Goal: Information Seeking & Learning: Compare options

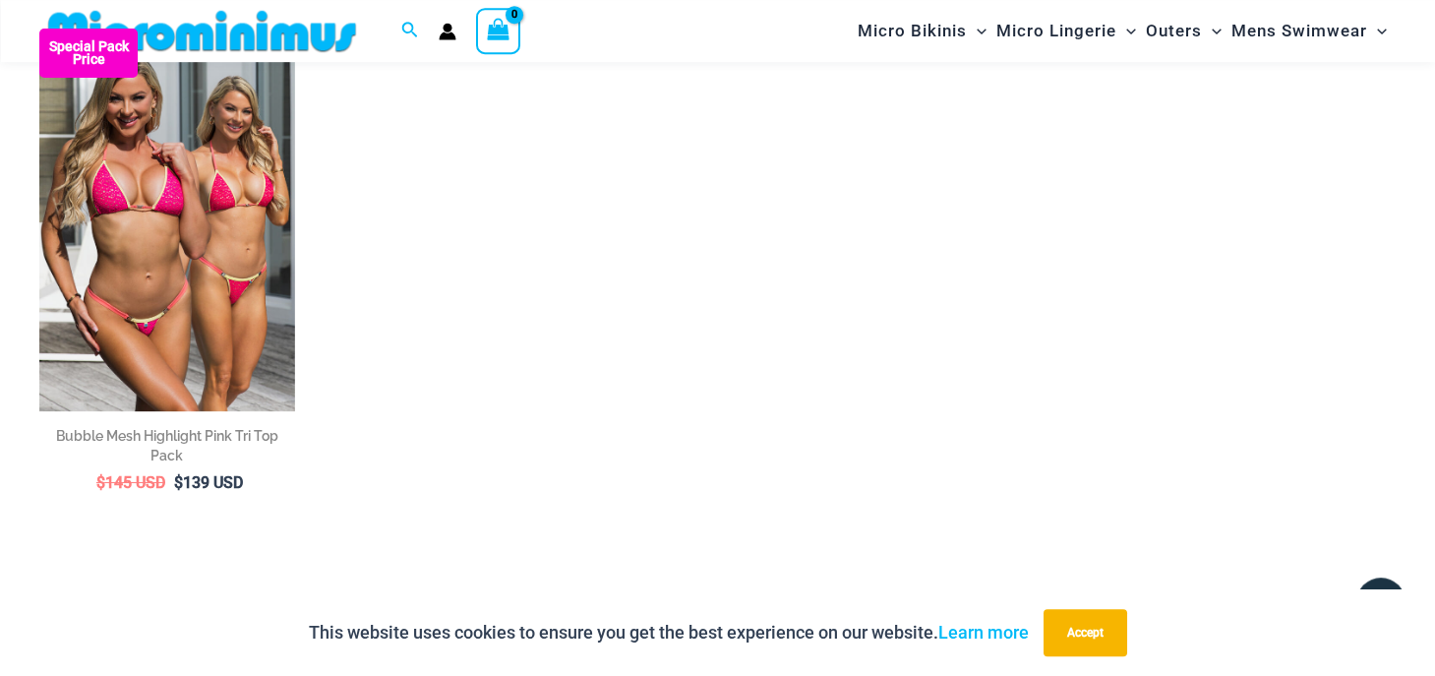
scroll to position [40, 0]
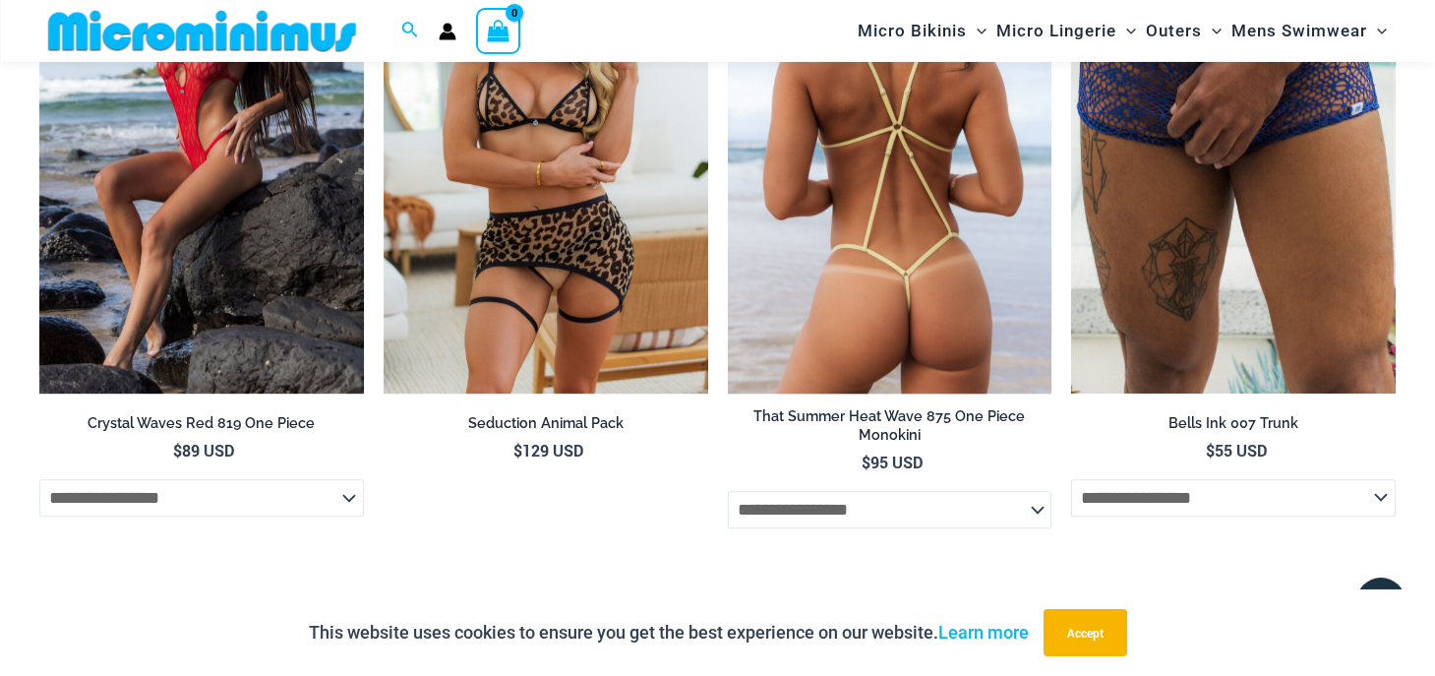
scroll to position [5603, 0]
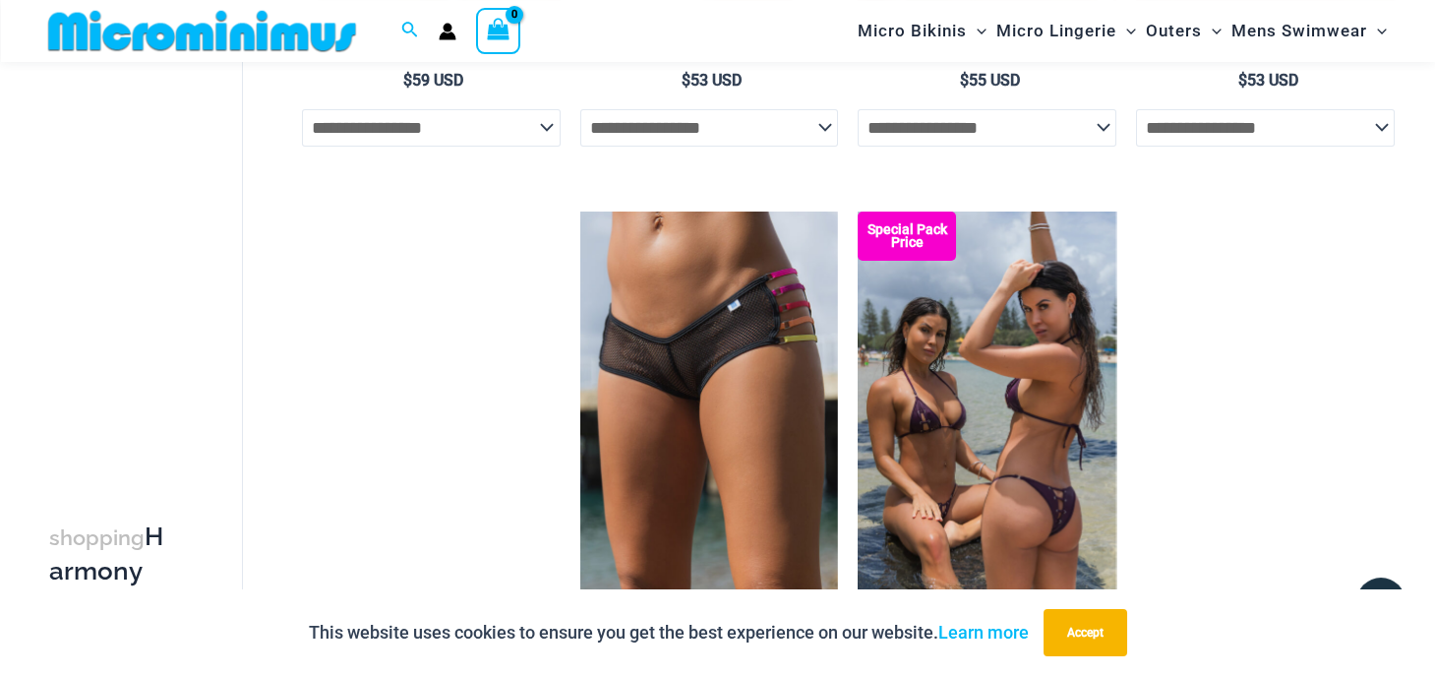
scroll to position [3529, 0]
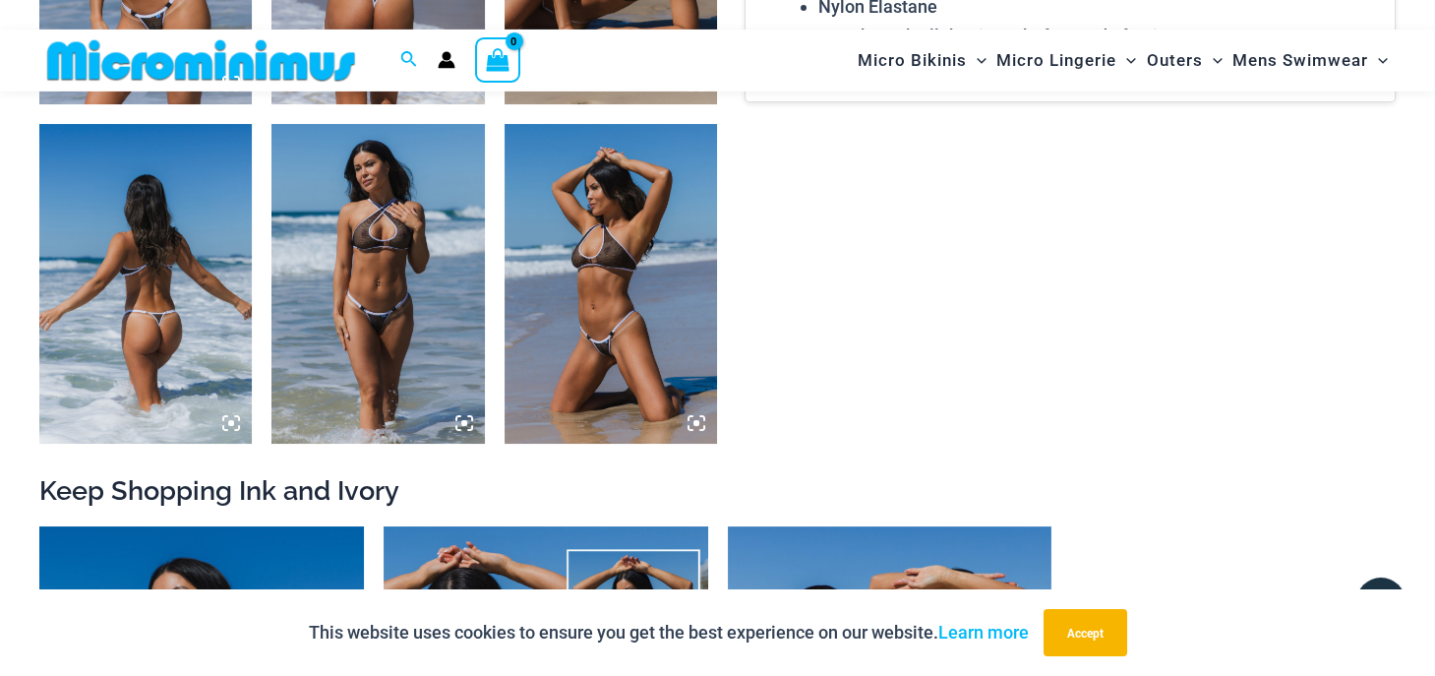
scroll to position [1856, 0]
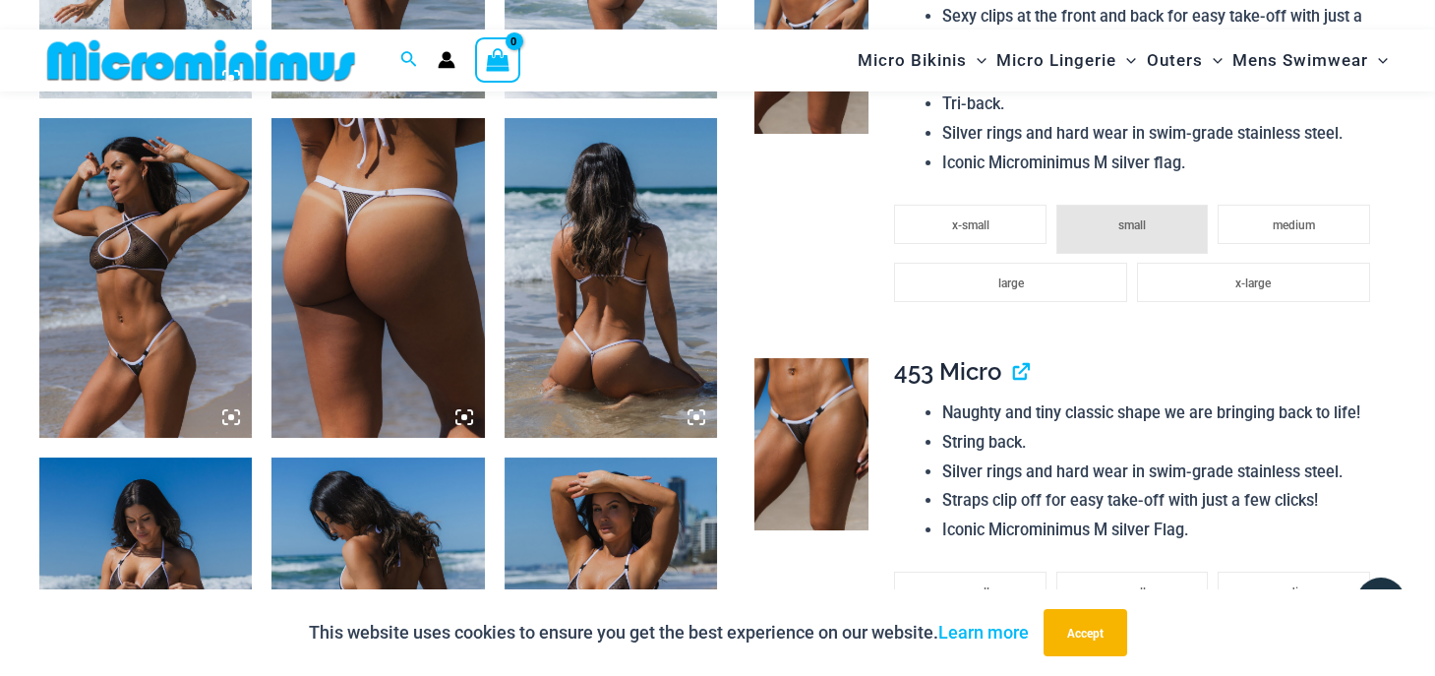
scroll to position [1856, 0]
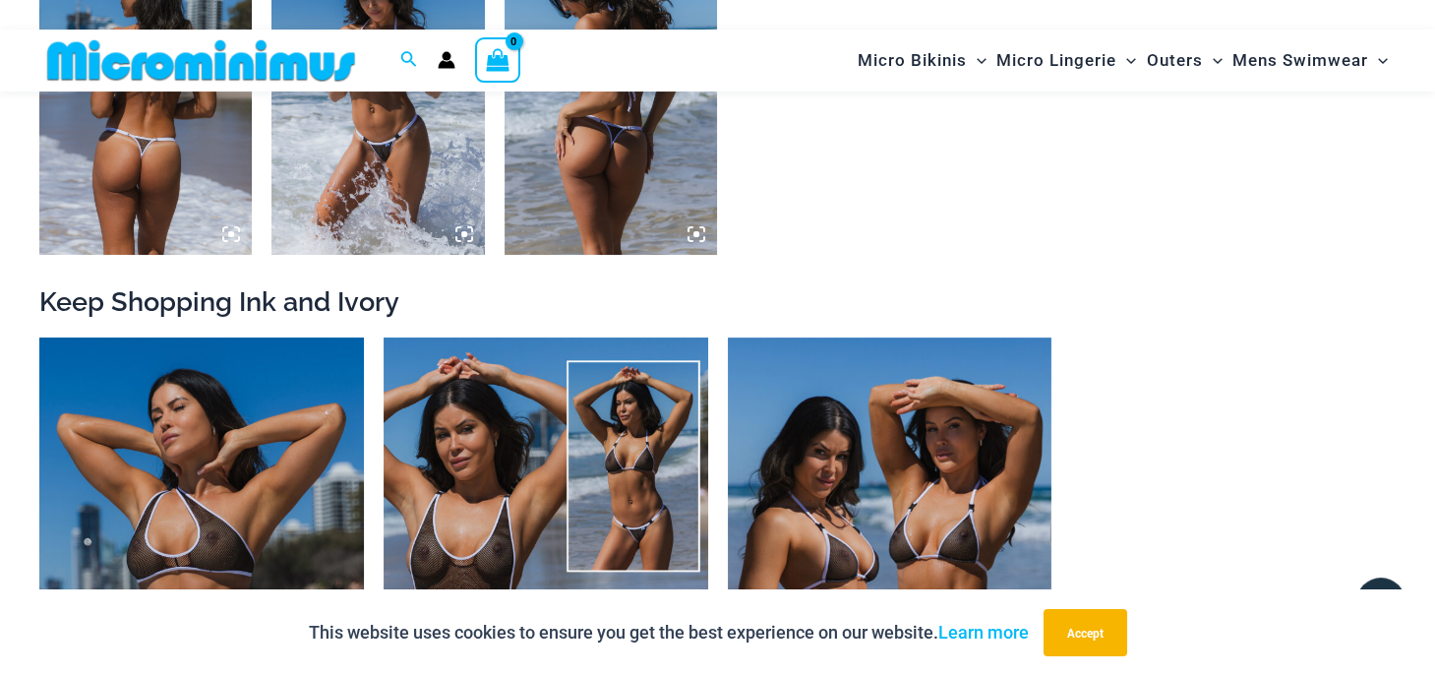
scroll to position [1960, 0]
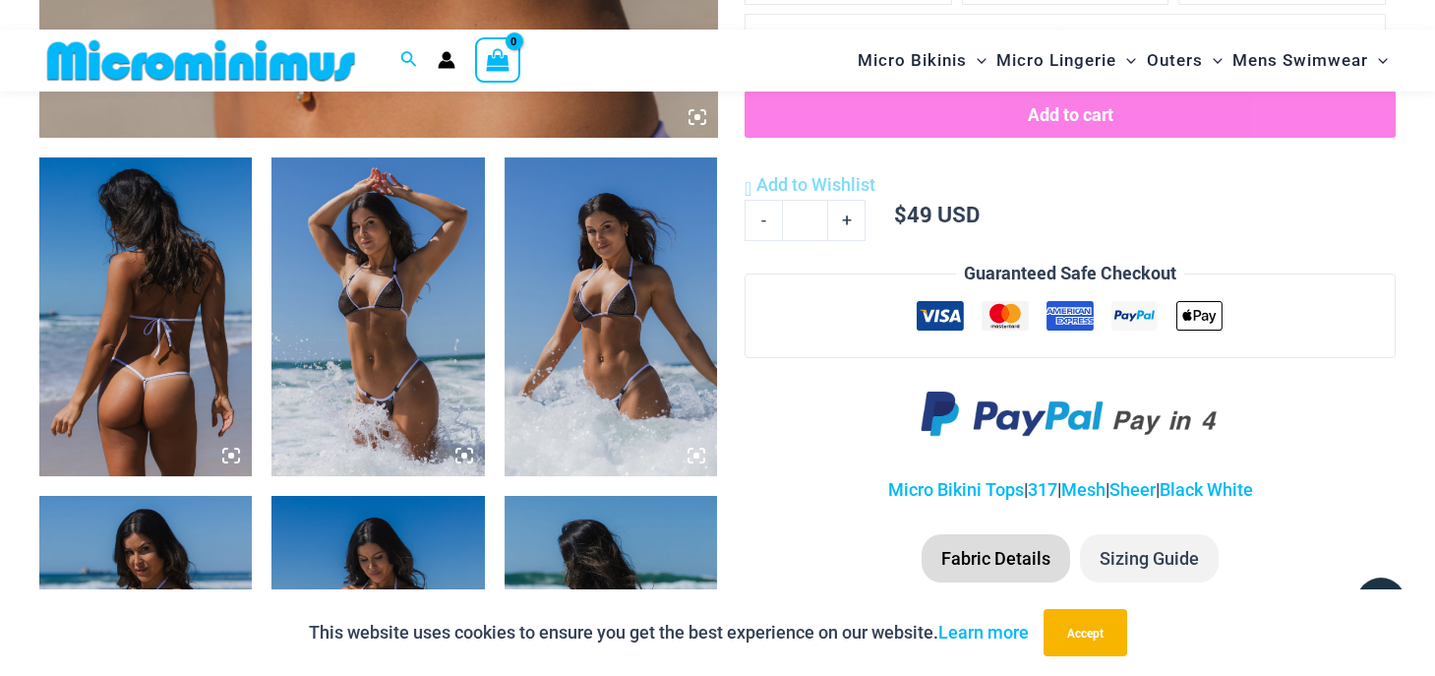
scroll to position [1126, 0]
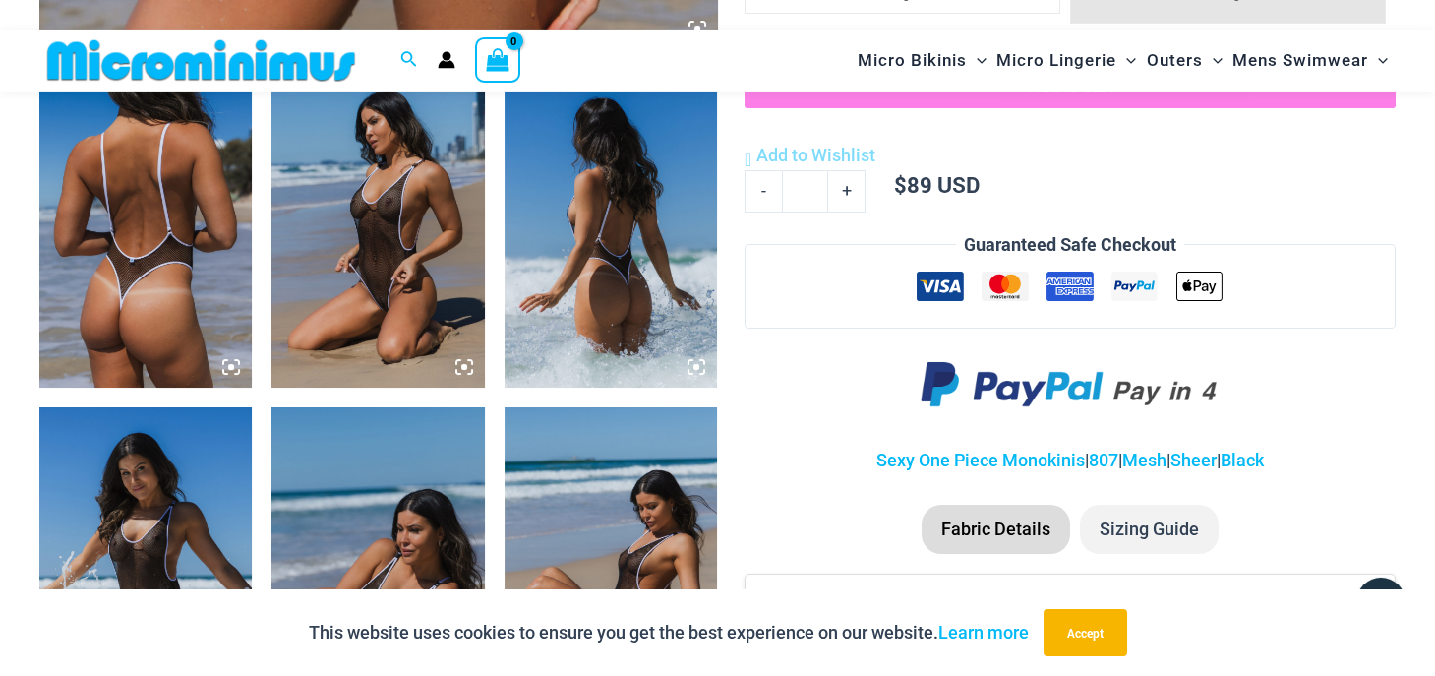
scroll to position [1023, 0]
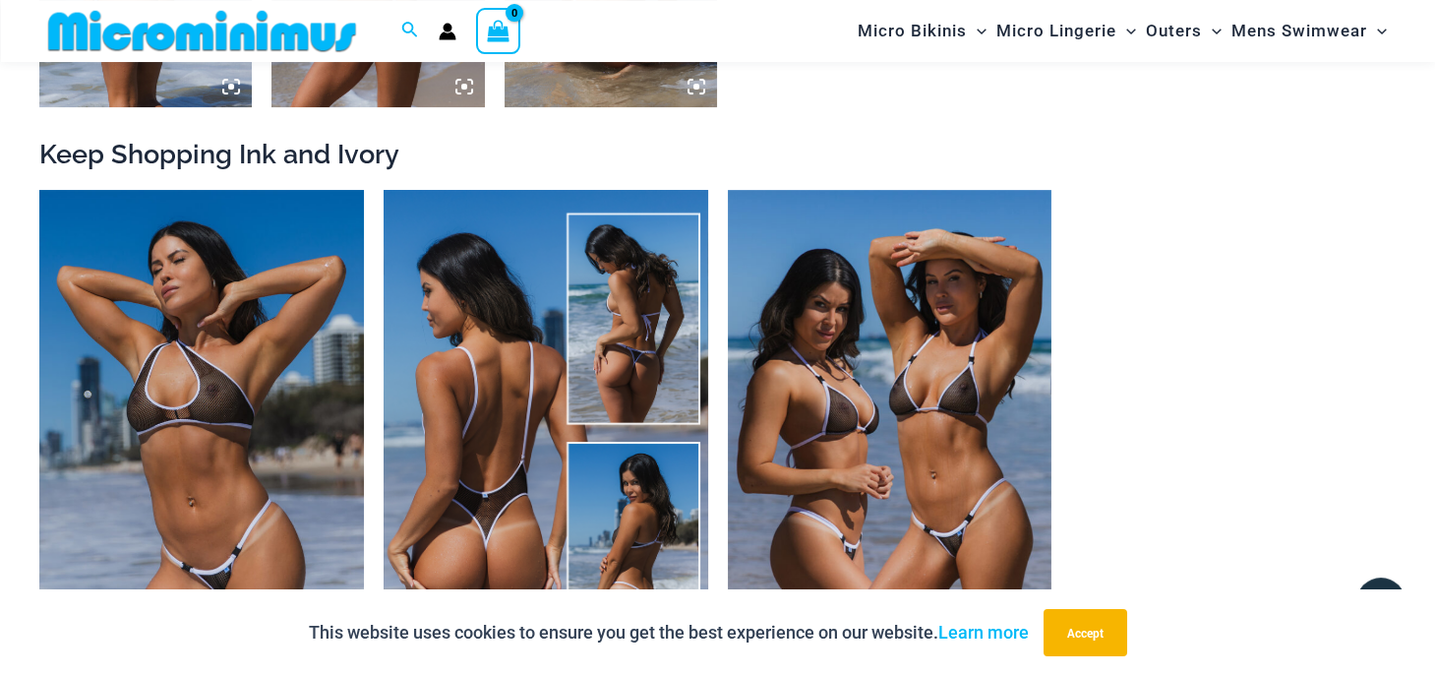
scroll to position [2167, 0]
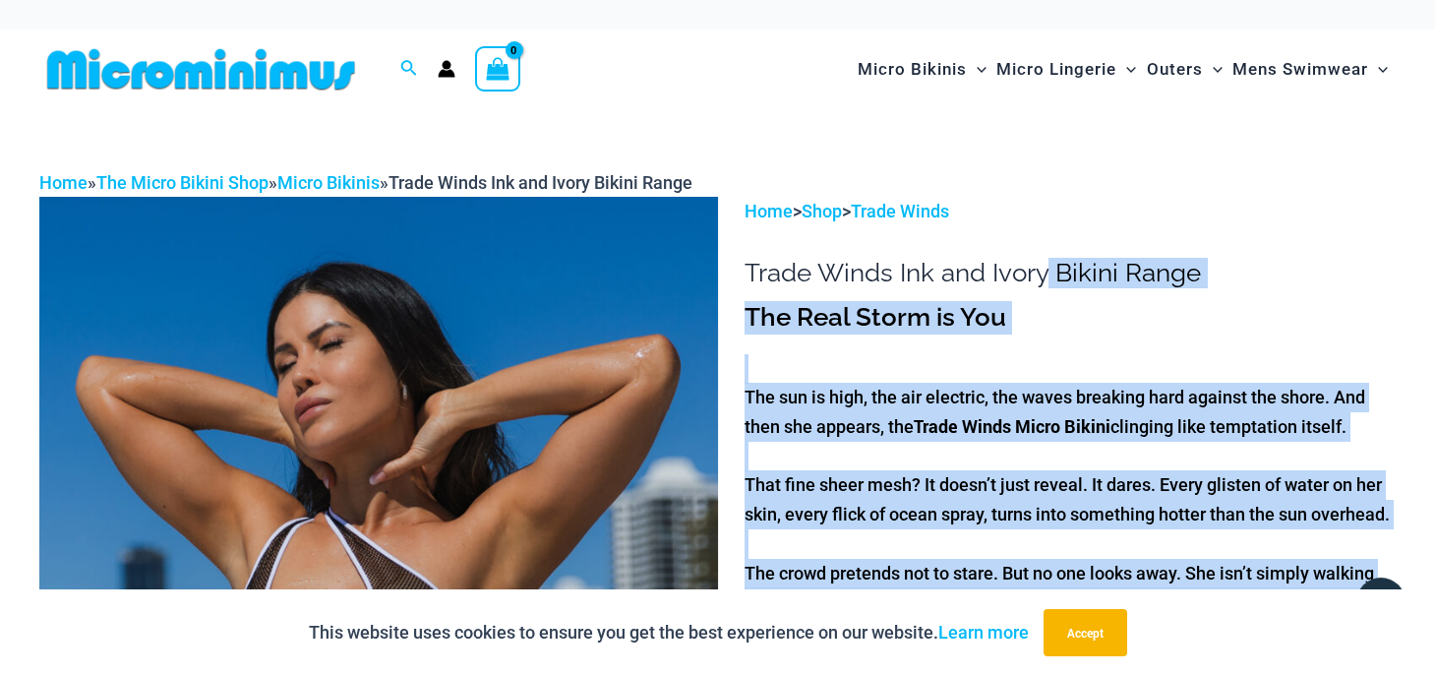
drag, startPoint x: 743, startPoint y: 281, endPoint x: 1054, endPoint y: 279, distance: 310.9
click at [1054, 279] on h1 "Trade Winds Ink and Ivory Bikini Range" at bounding box center [1070, 273] width 651 height 30
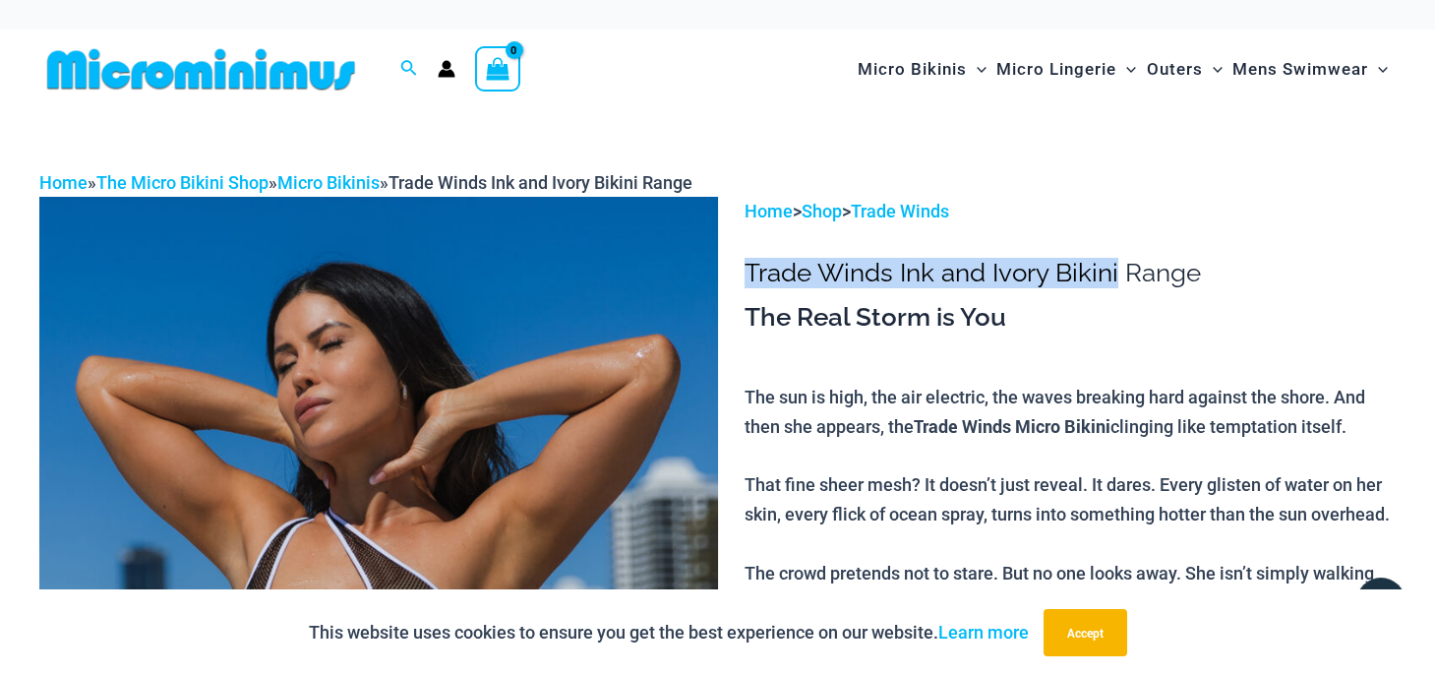
drag, startPoint x: 752, startPoint y: 268, endPoint x: 1120, endPoint y: 279, distance: 368.1
click at [1120, 279] on h1 "Trade Winds Ink and Ivory Bikini Range" at bounding box center [1070, 273] width 651 height 30
copy h1 "Trade Winds Ink and Ivory Bikini"
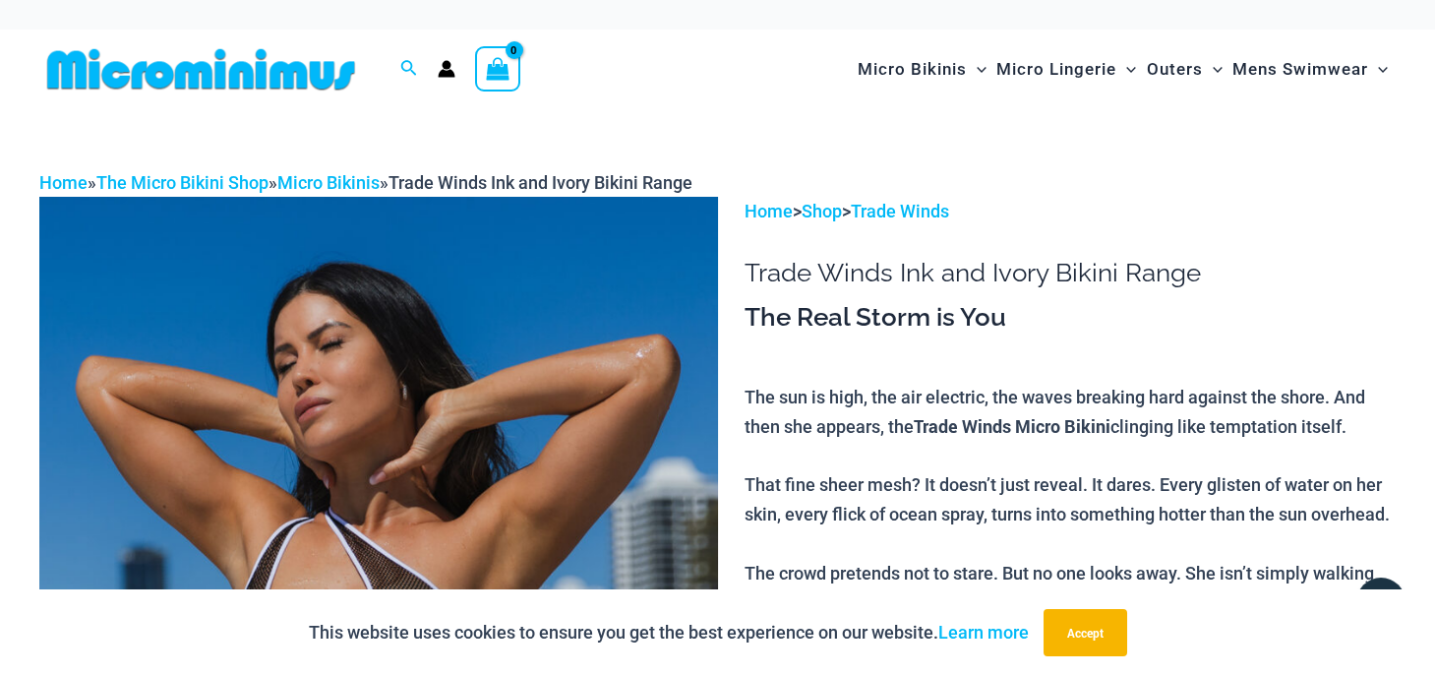
click at [397, 70] on div "Search for: Search Search" at bounding box center [409, 69] width 37 height 25
click at [404, 65] on icon "Search icon link" at bounding box center [408, 69] width 16 height 18
paste input "**********"
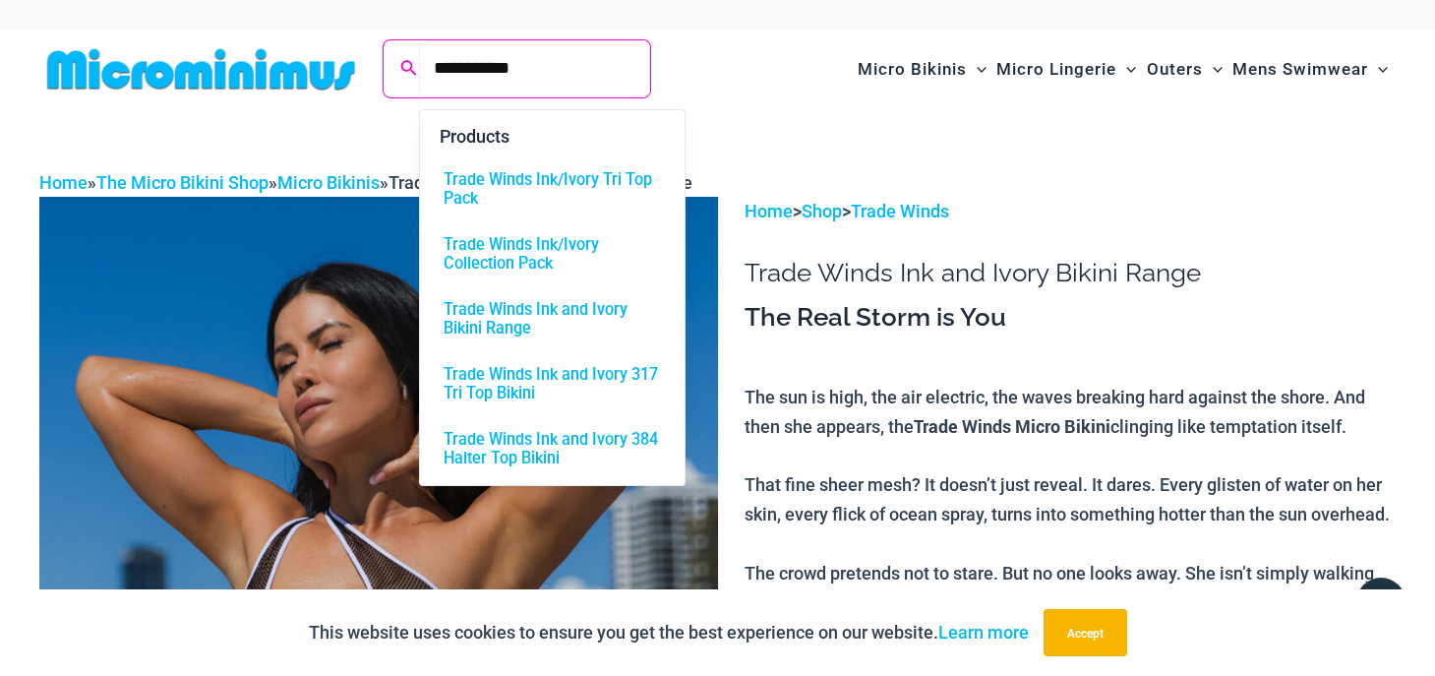
type input "**********"
click button "Search" at bounding box center [0, 0] width 0 height 0
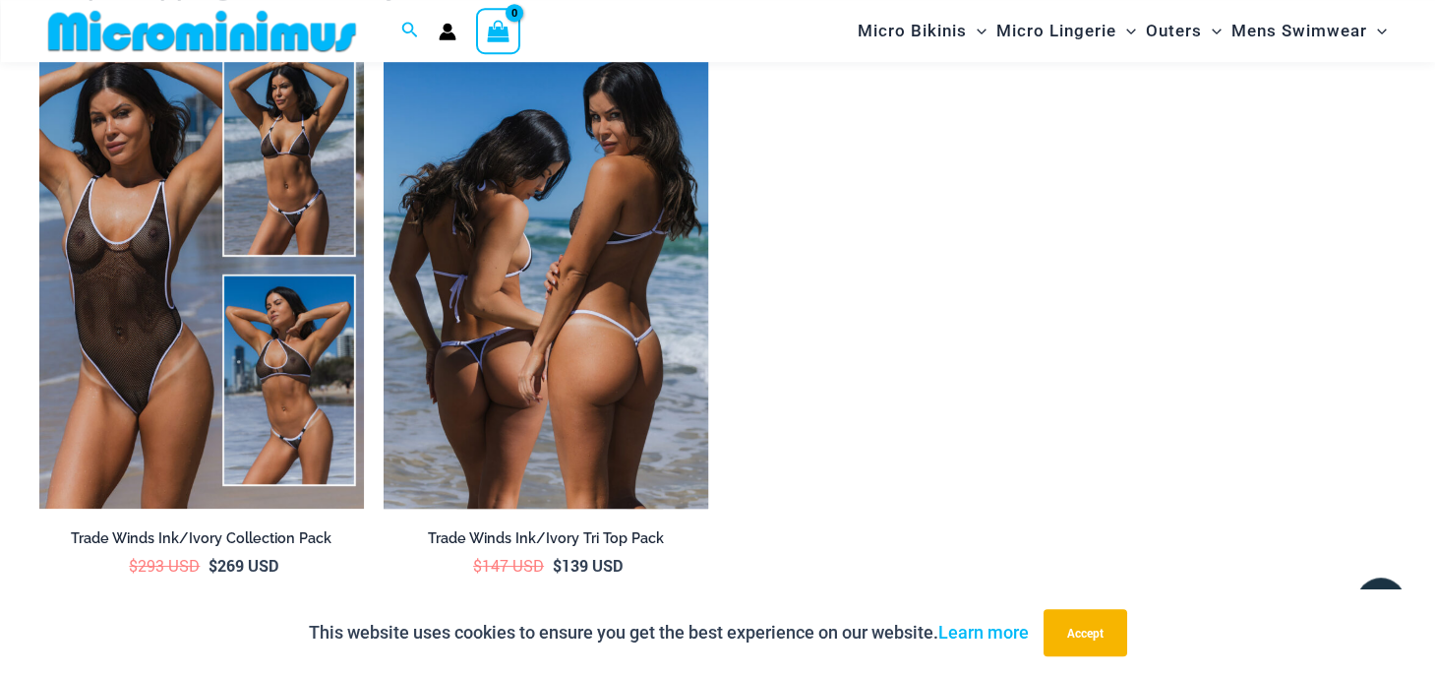
scroll to position [3417, 0]
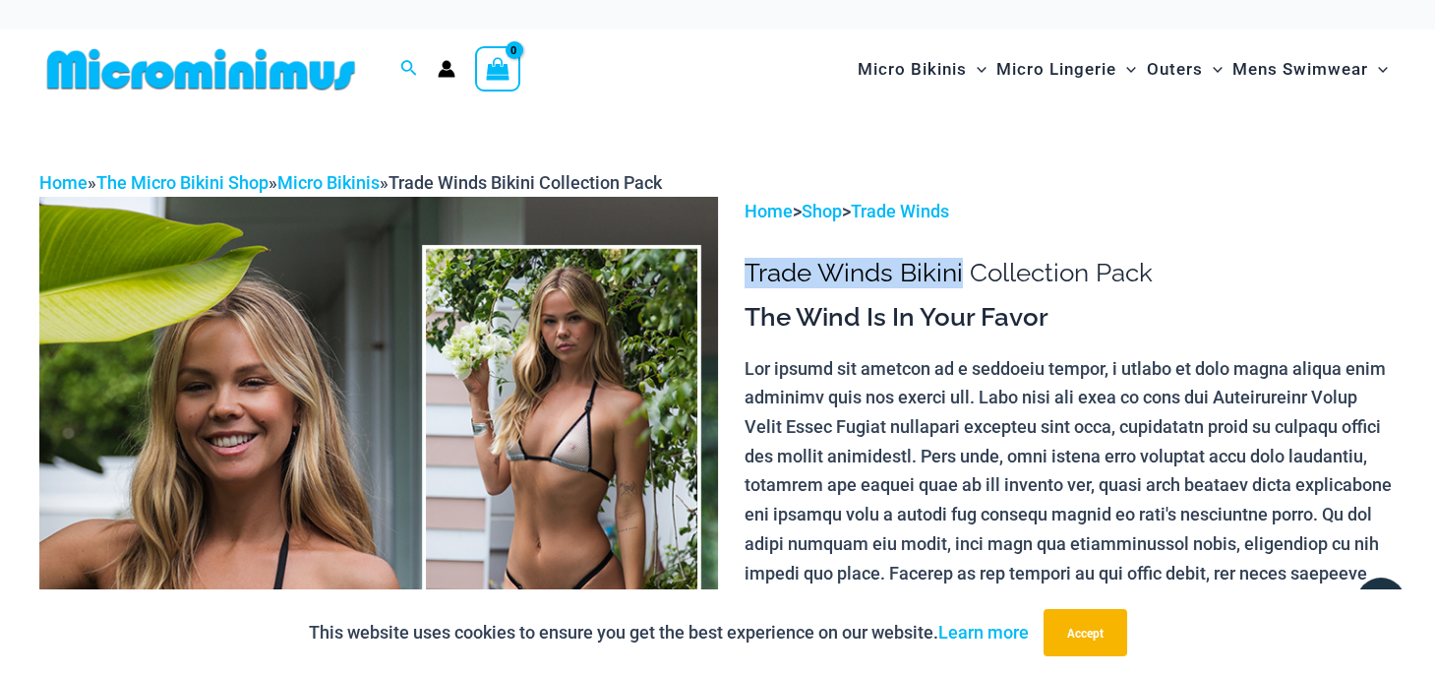
drag, startPoint x: 747, startPoint y: 262, endPoint x: 964, endPoint y: 280, distance: 218.2
click at [964, 280] on h1 "Trade Winds Bikini Collection Pack" at bounding box center [1070, 273] width 651 height 30
copy h1 "Trade Winds Bikini"
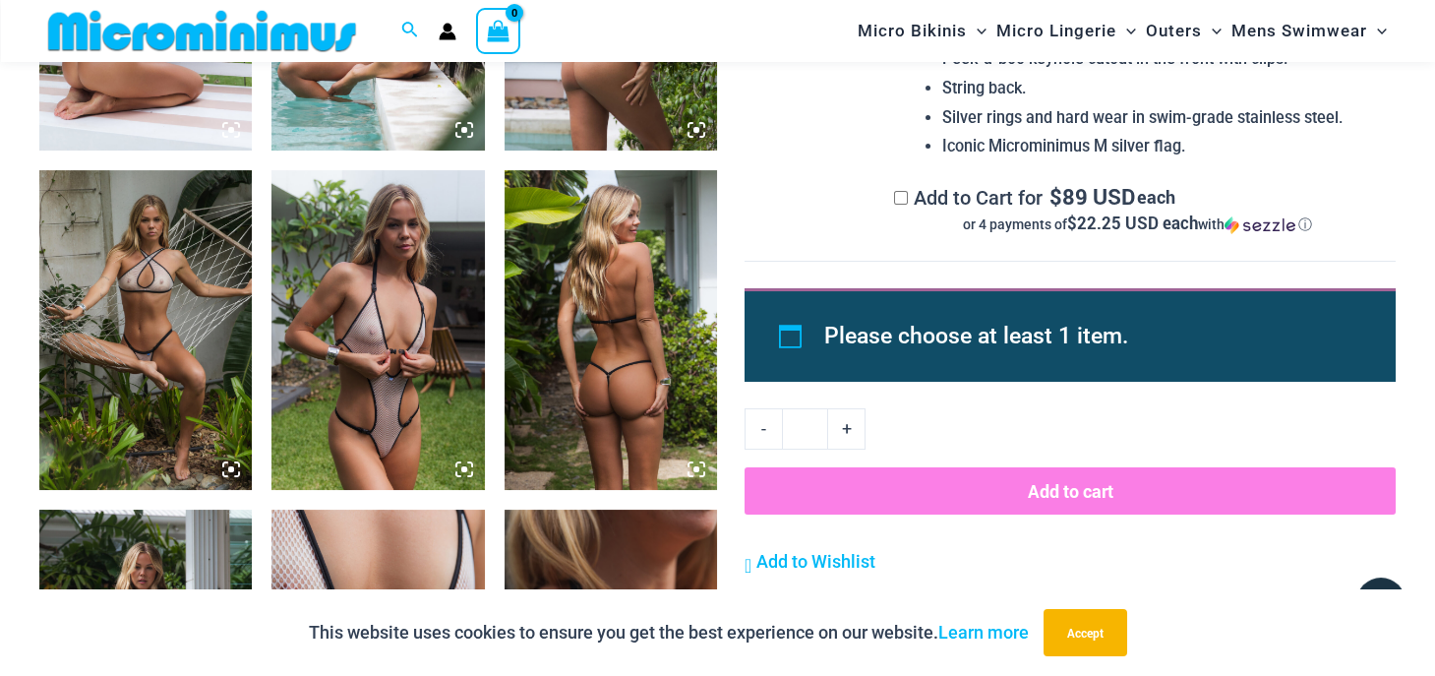
scroll to position [2480, 0]
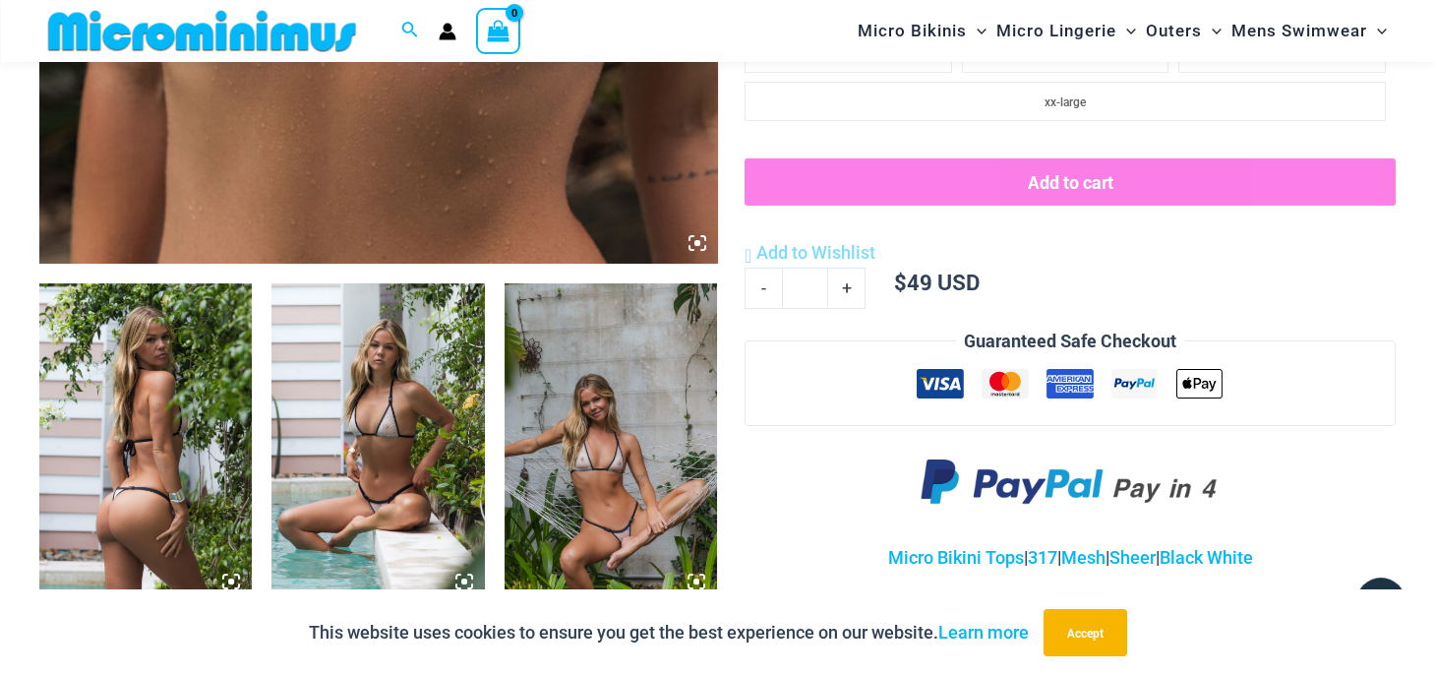
scroll to position [919, 0]
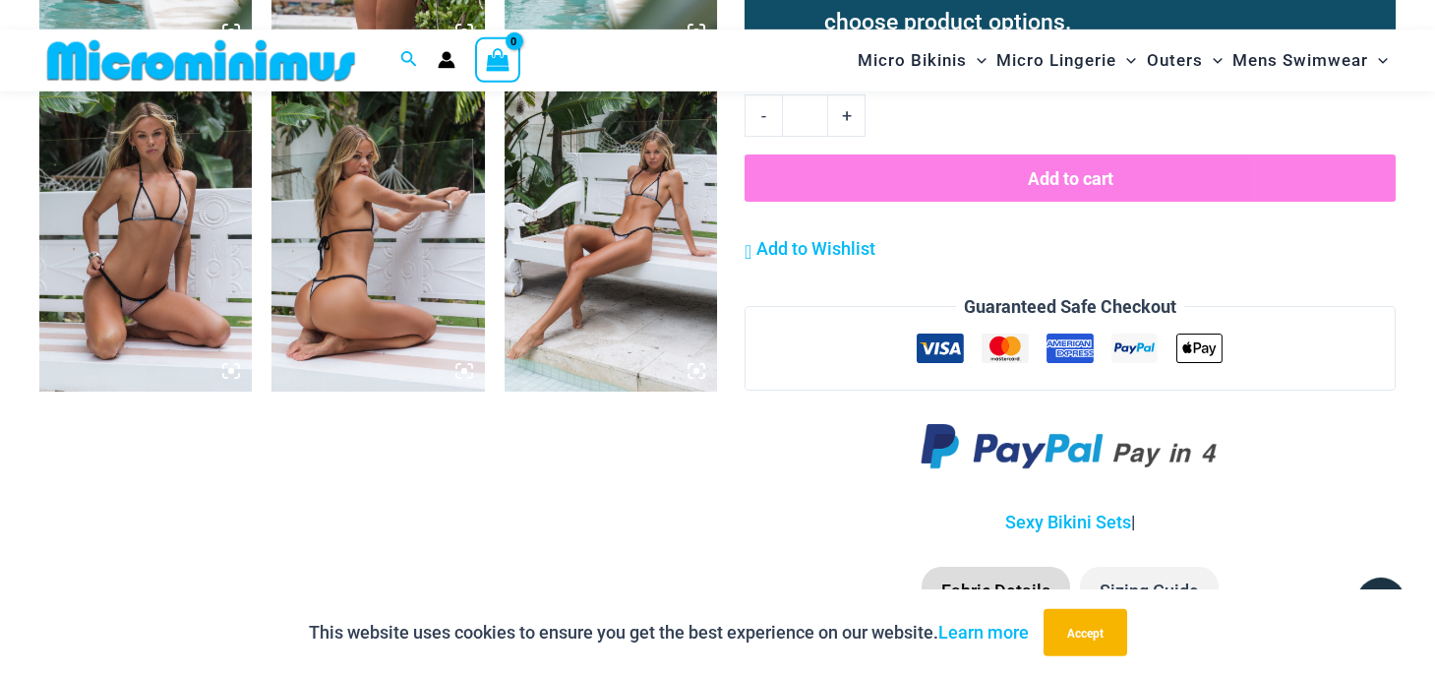
scroll to position [2167, 0]
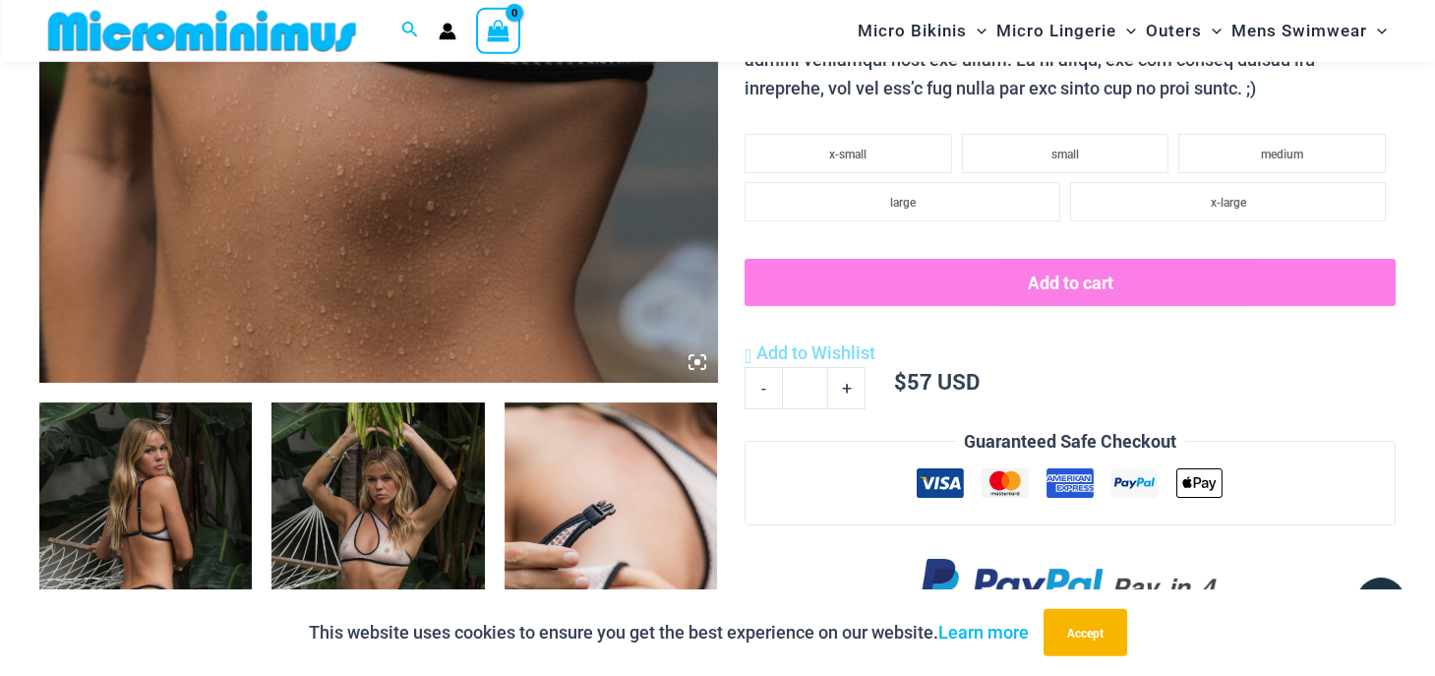
scroll to position [919, 0]
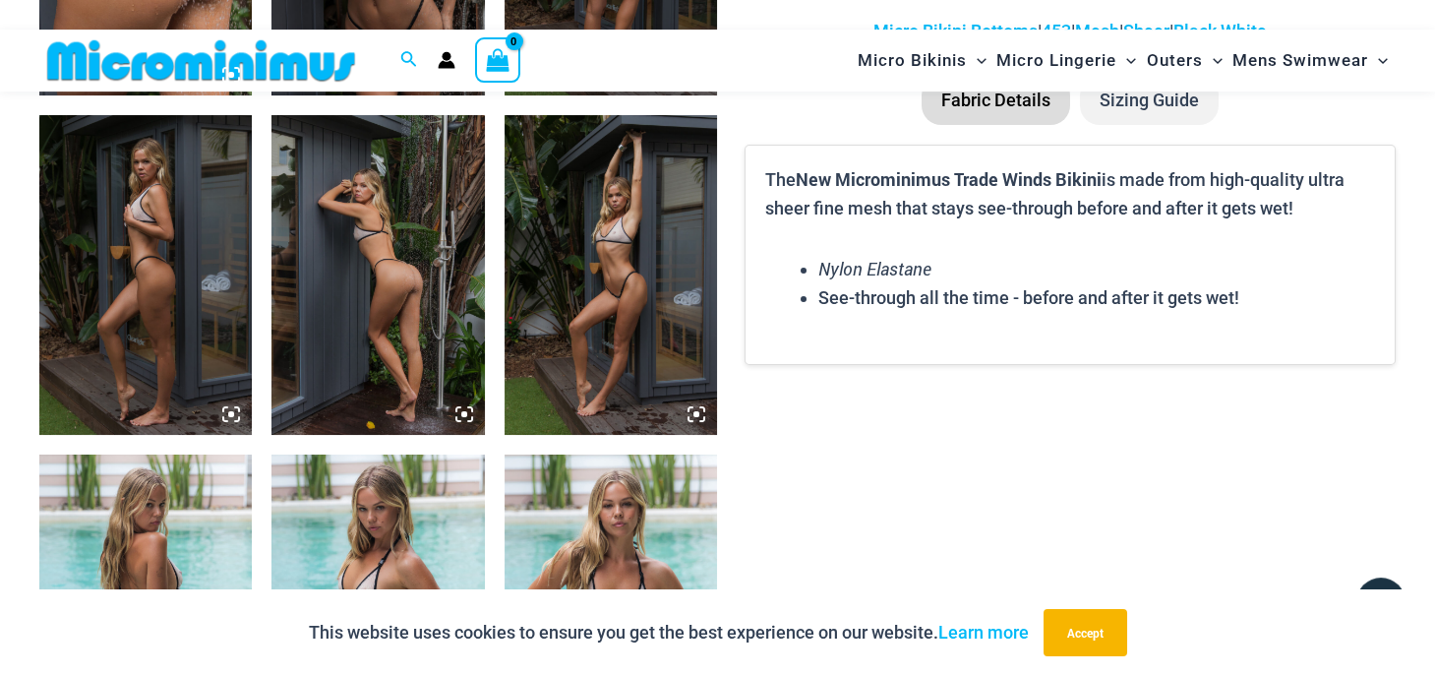
scroll to position [1751, 0]
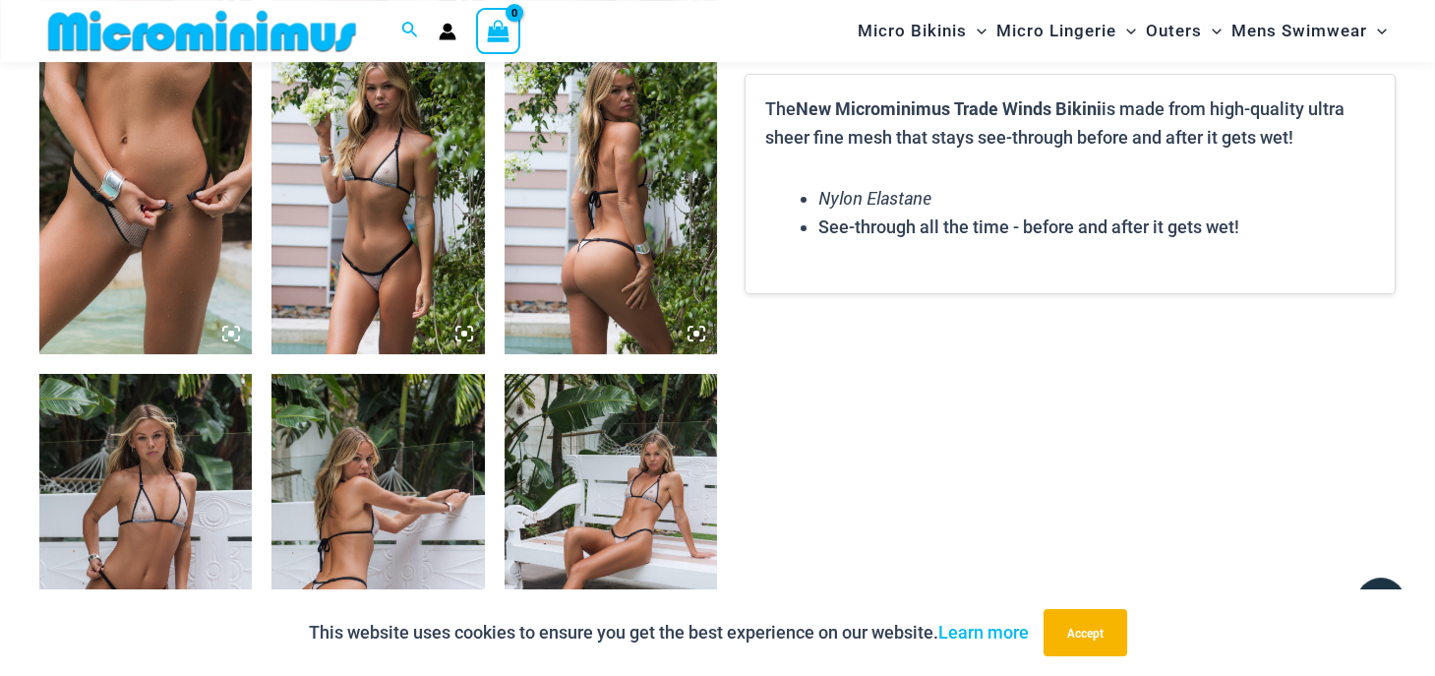
scroll to position [1647, 0]
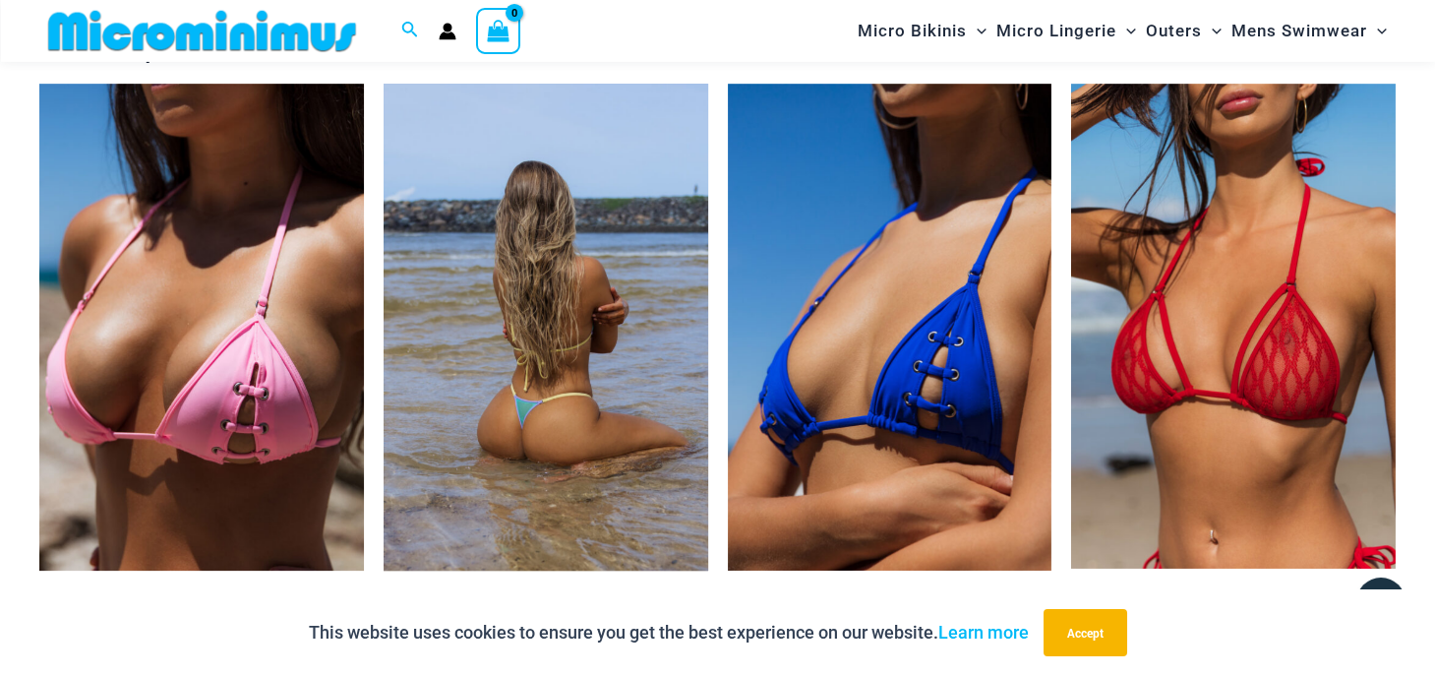
scroll to position [3313, 0]
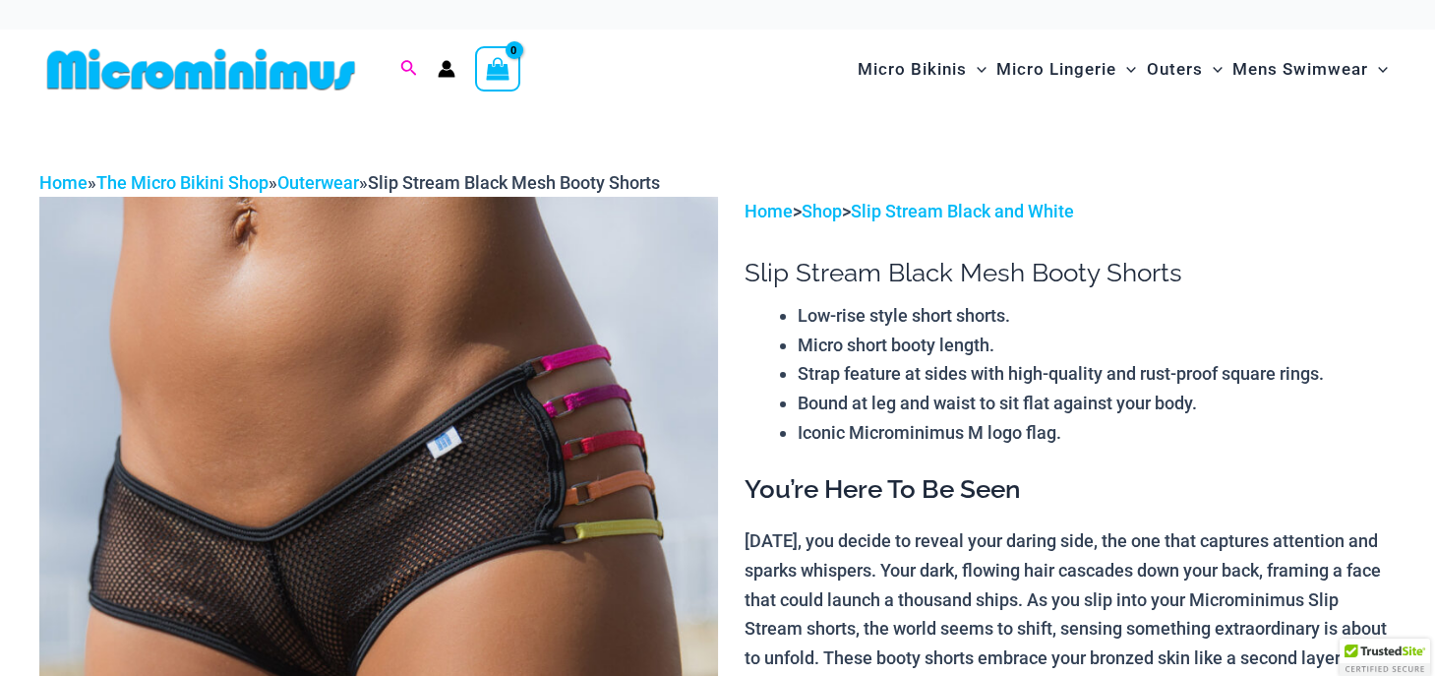
click at [408, 66] on icon "Search icon link" at bounding box center [408, 69] width 16 height 18
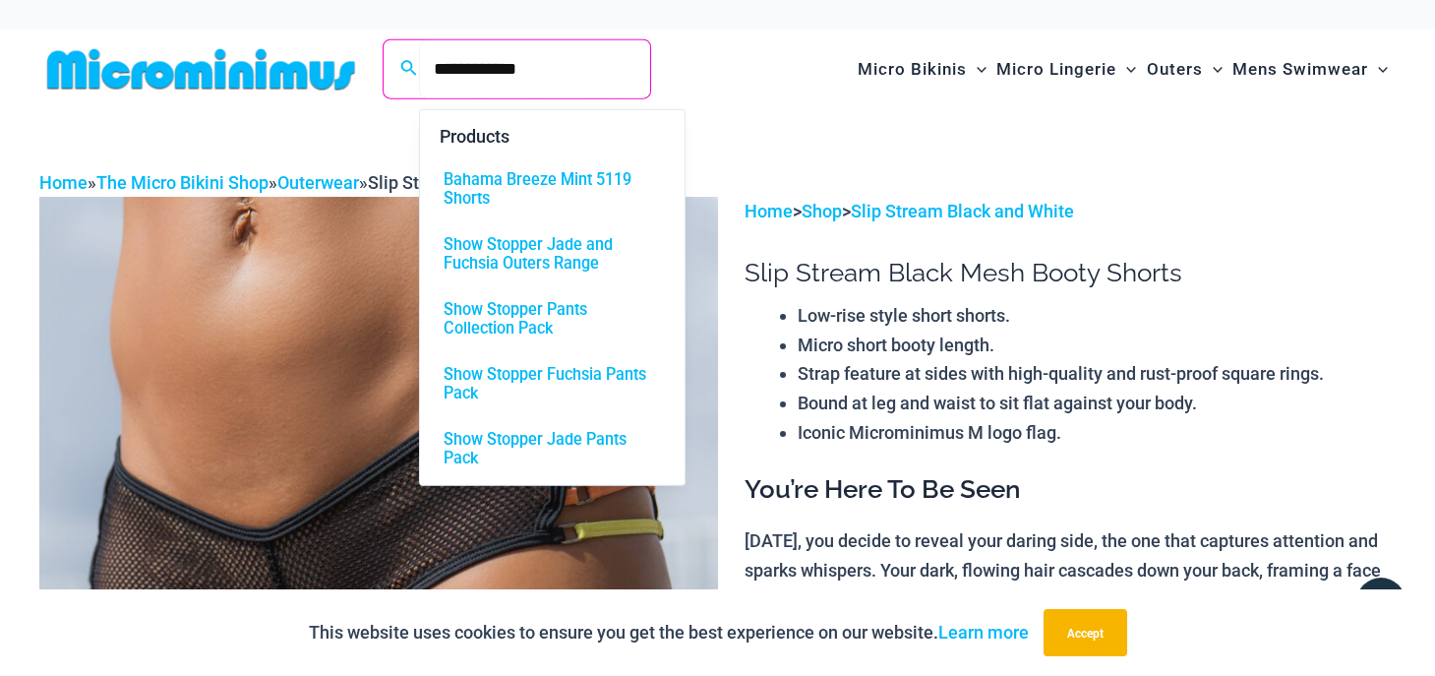
type input "**********"
click button "Search" at bounding box center [0, 0] width 0 height 0
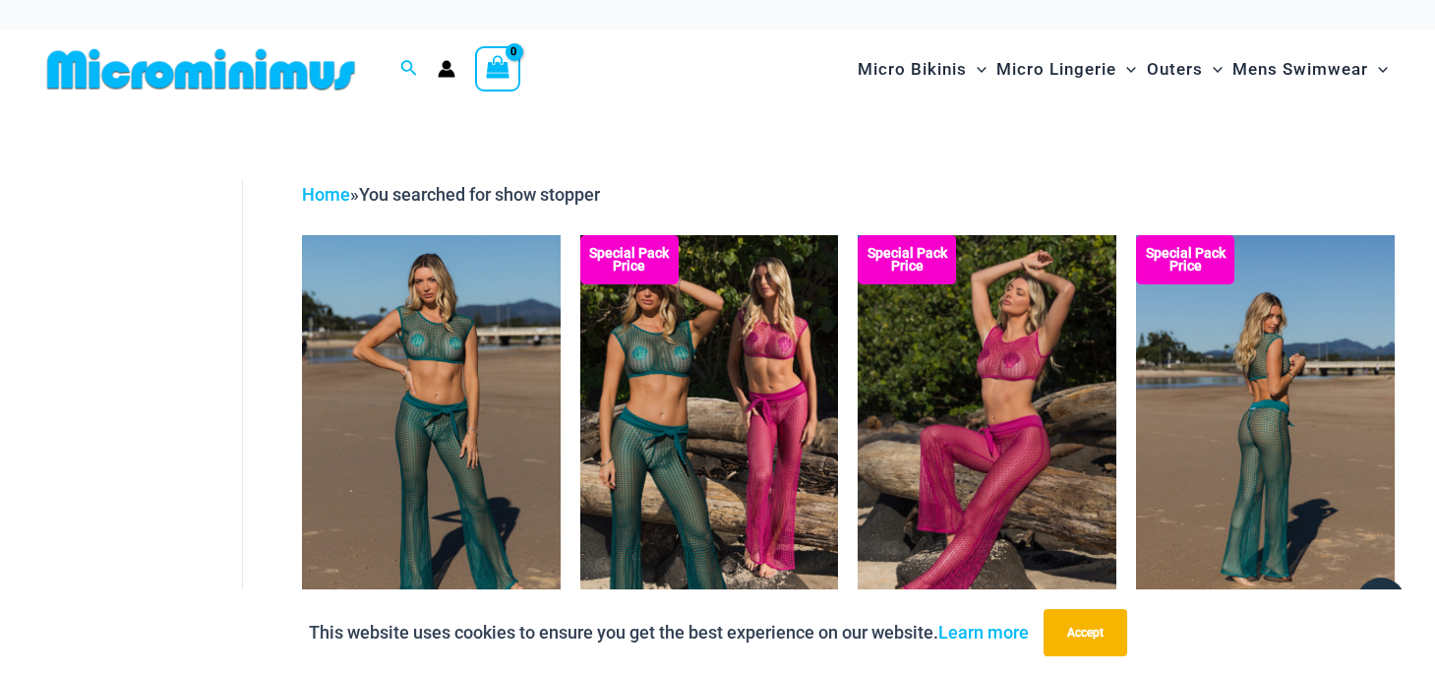
click at [1290, 377] on img at bounding box center [1265, 429] width 259 height 388
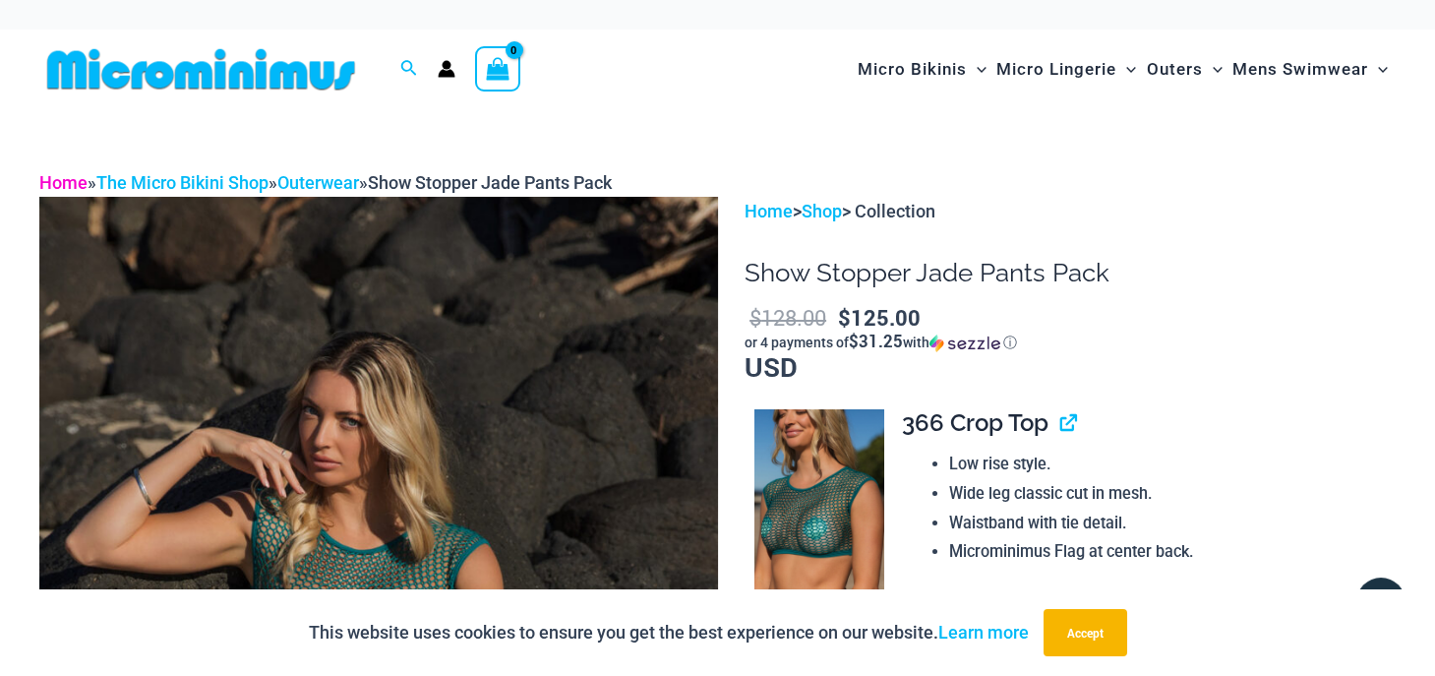
click at [70, 186] on link "Home" at bounding box center [63, 182] width 48 height 21
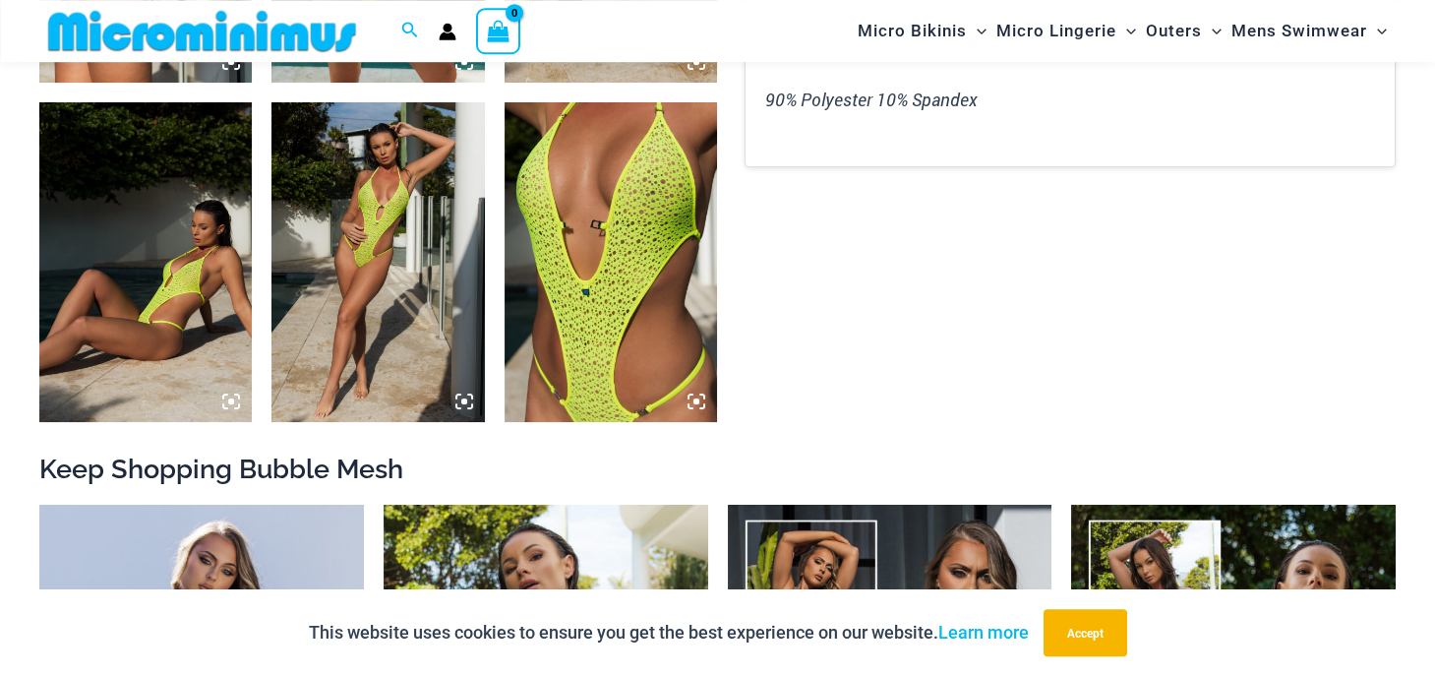
scroll to position [1856, 0]
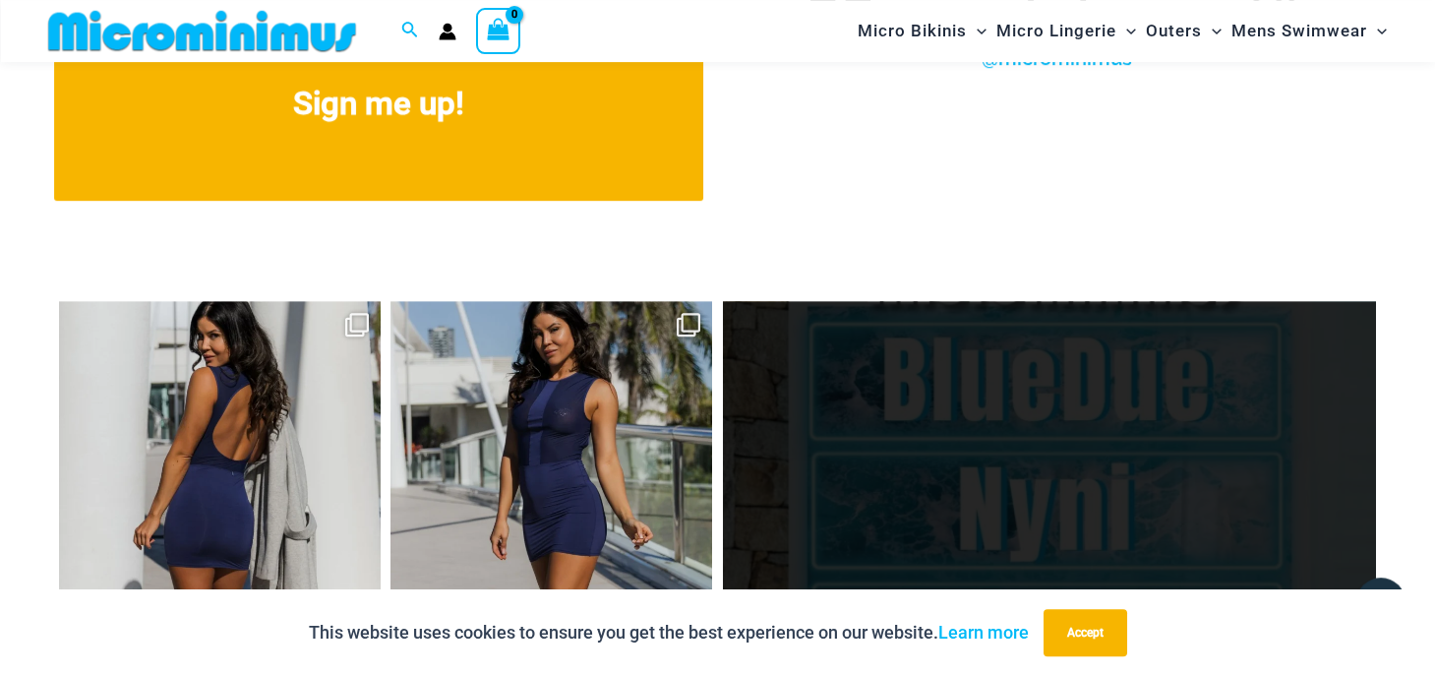
scroll to position [7495, 0]
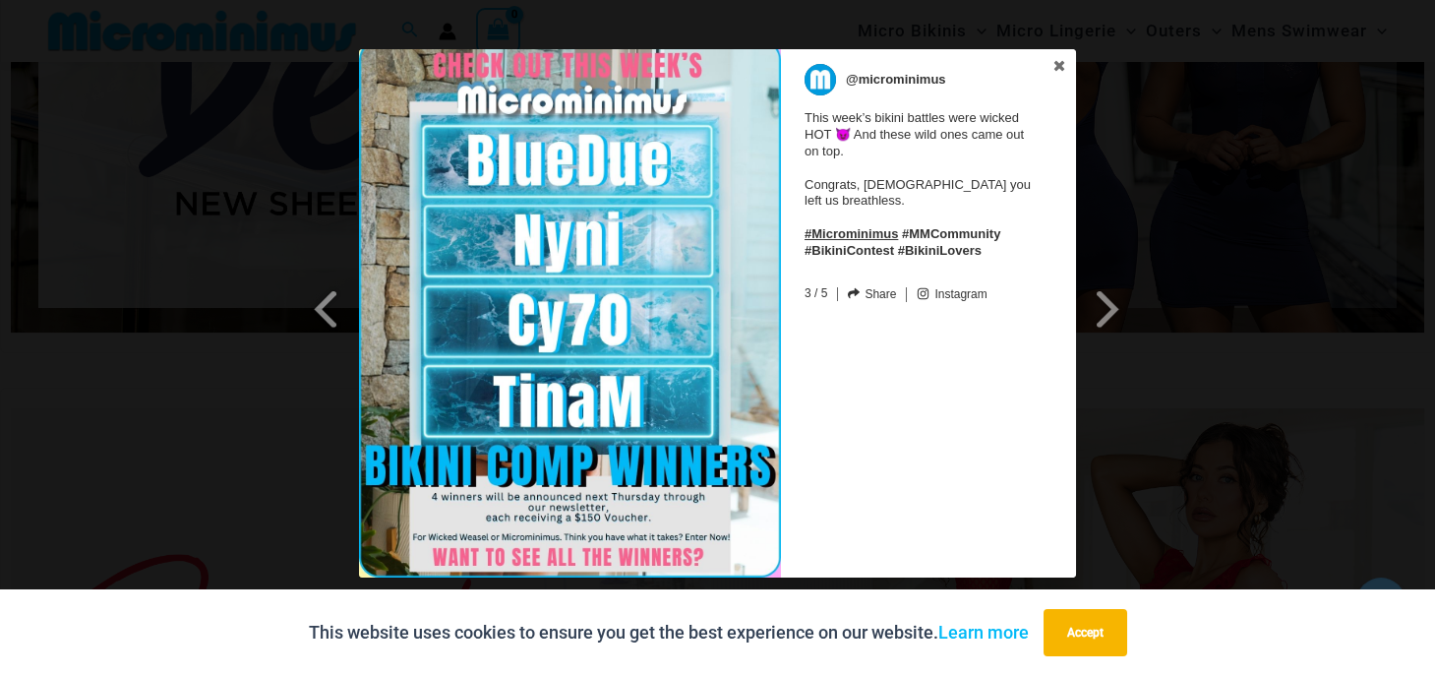
scroll to position [294, 0]
click at [1098, 296] on span at bounding box center [1108, 308] width 33 height 44
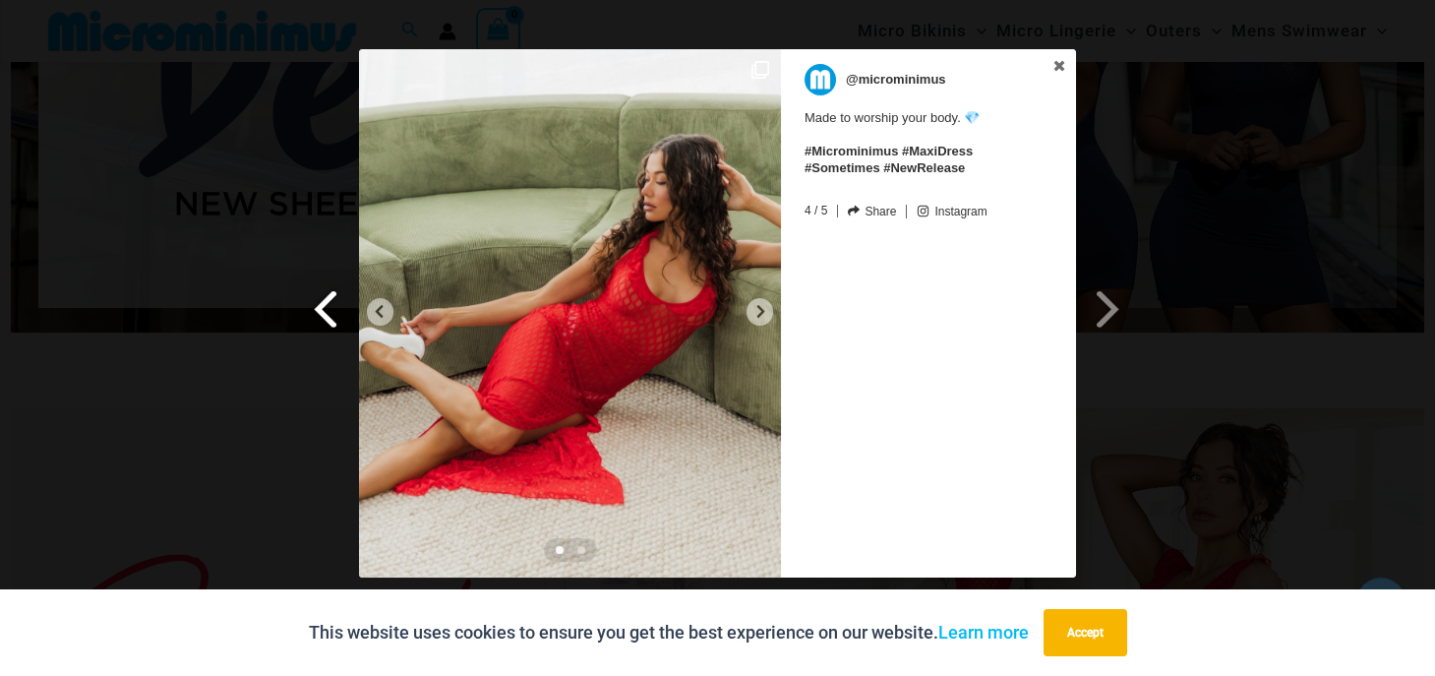
click at [329, 312] on span at bounding box center [326, 308] width 33 height 44
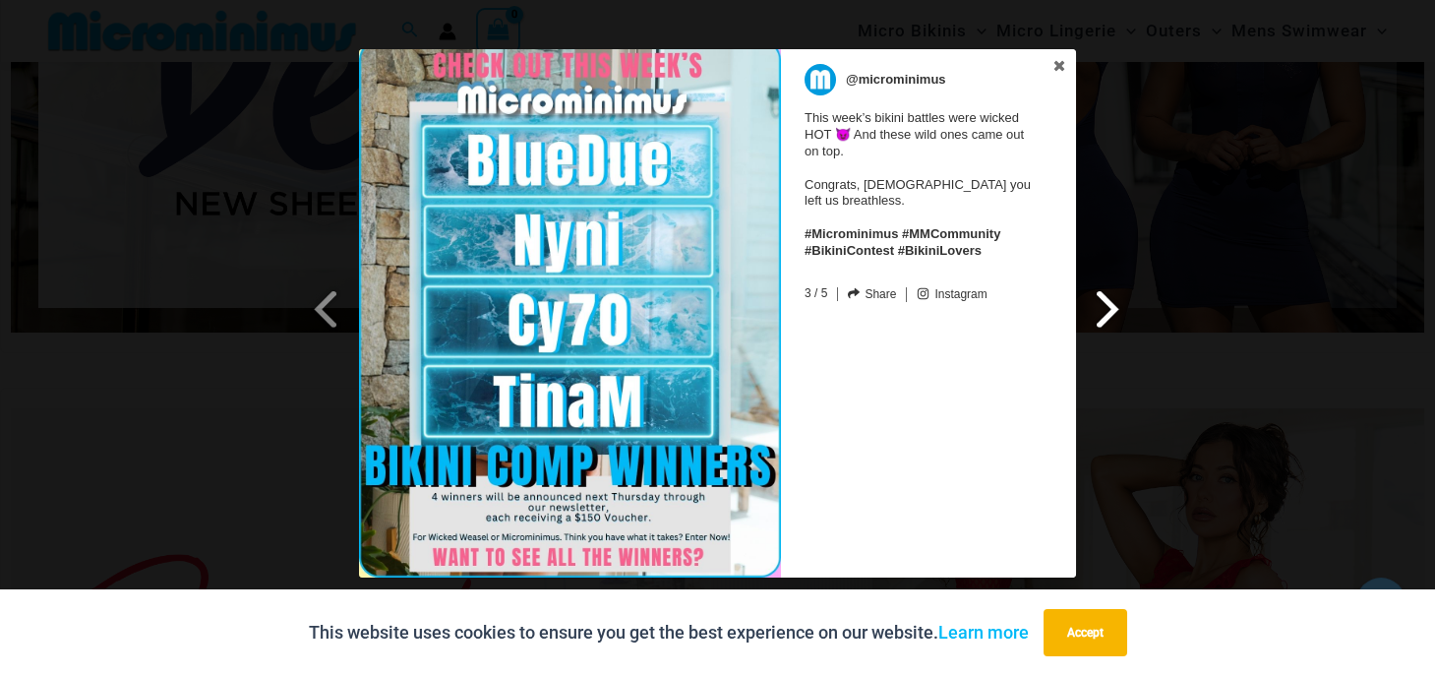
click at [1101, 302] on span at bounding box center [1108, 308] width 33 height 44
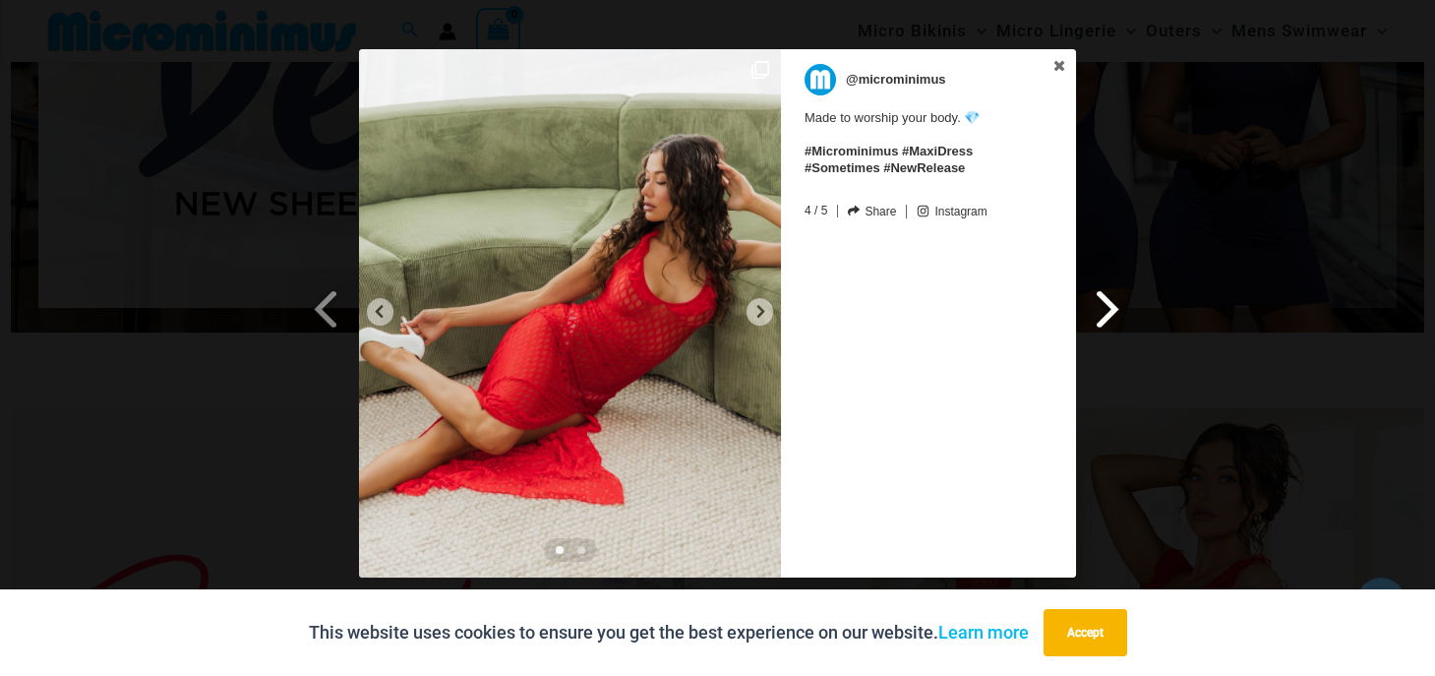
click at [1109, 311] on span at bounding box center [1108, 308] width 33 height 44
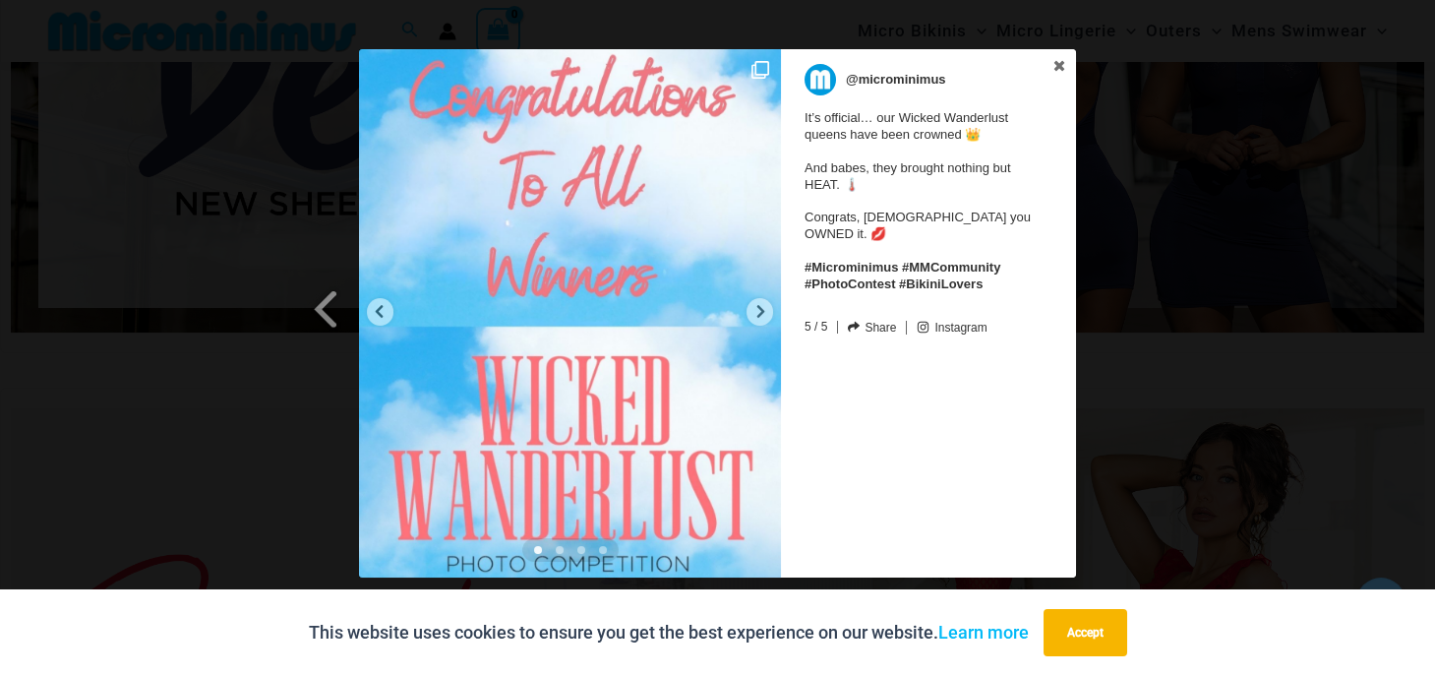
click at [1109, 311] on div "Previous Slide Next Slide @microminimus It’s official… our Wicked Wanderlust qu…" at bounding box center [717, 315] width 1435 height 533
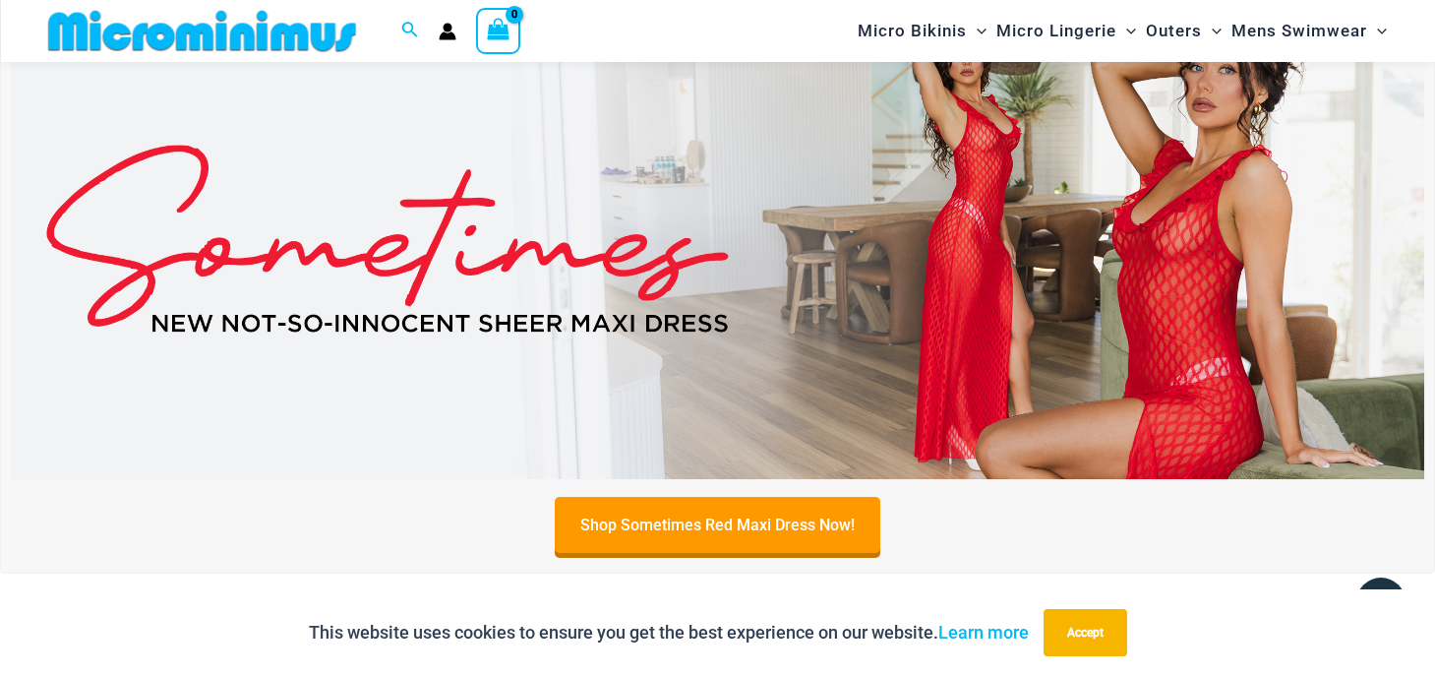
scroll to position [919, 0]
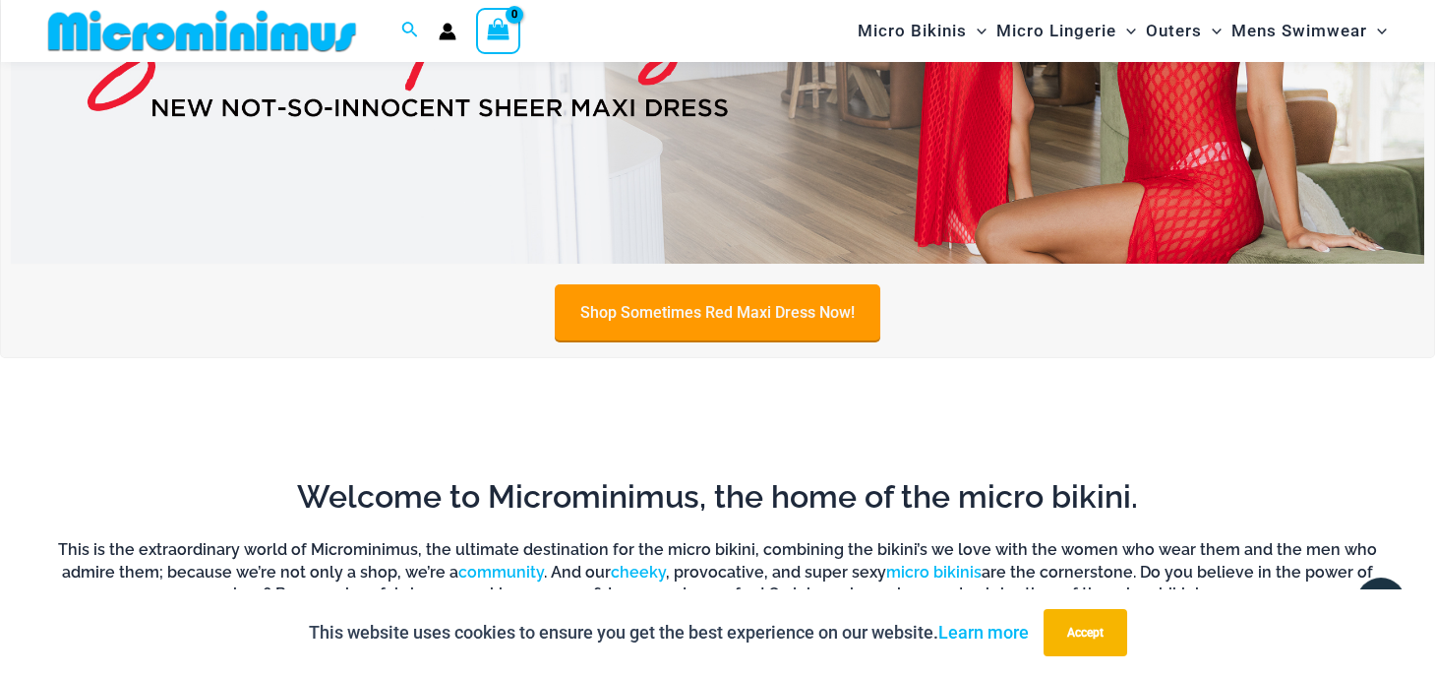
click at [744, 319] on link "Shop Sometimes Red Maxi Dress Now!" at bounding box center [718, 312] width 326 height 56
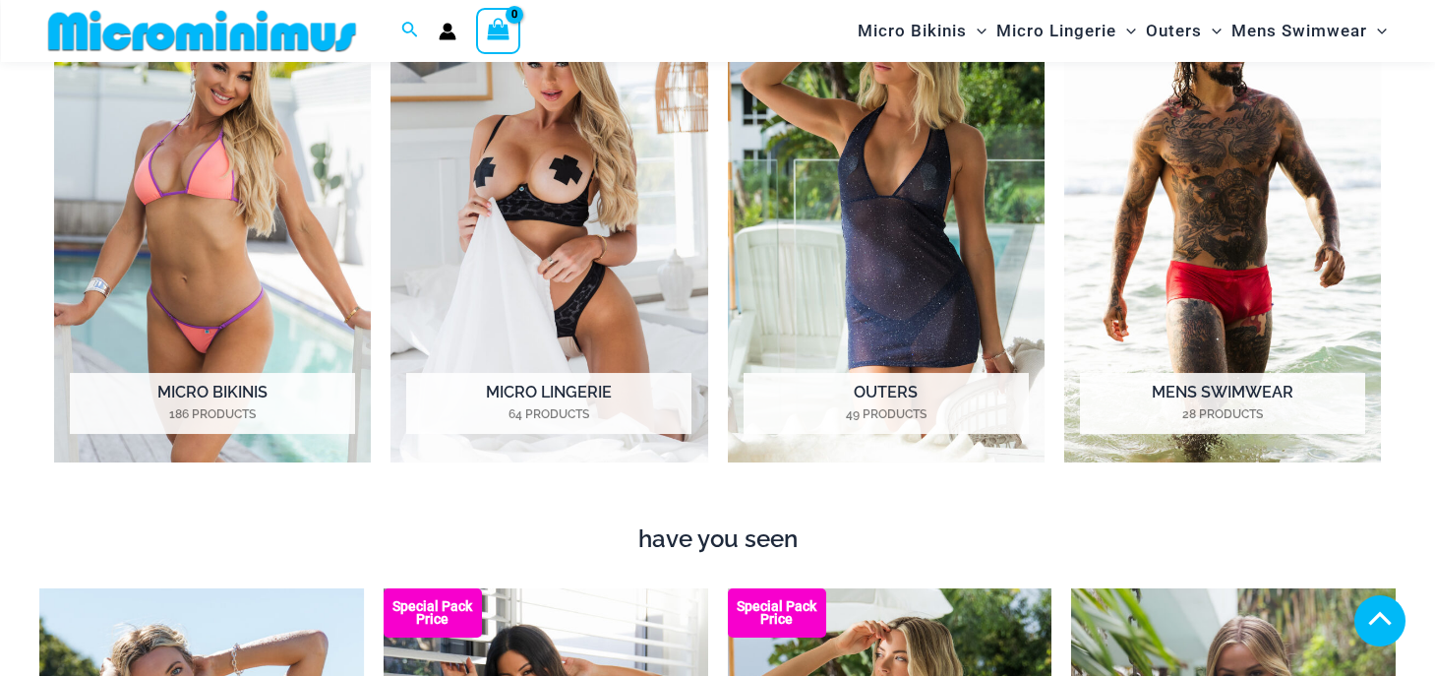
scroll to position [1544, 0]
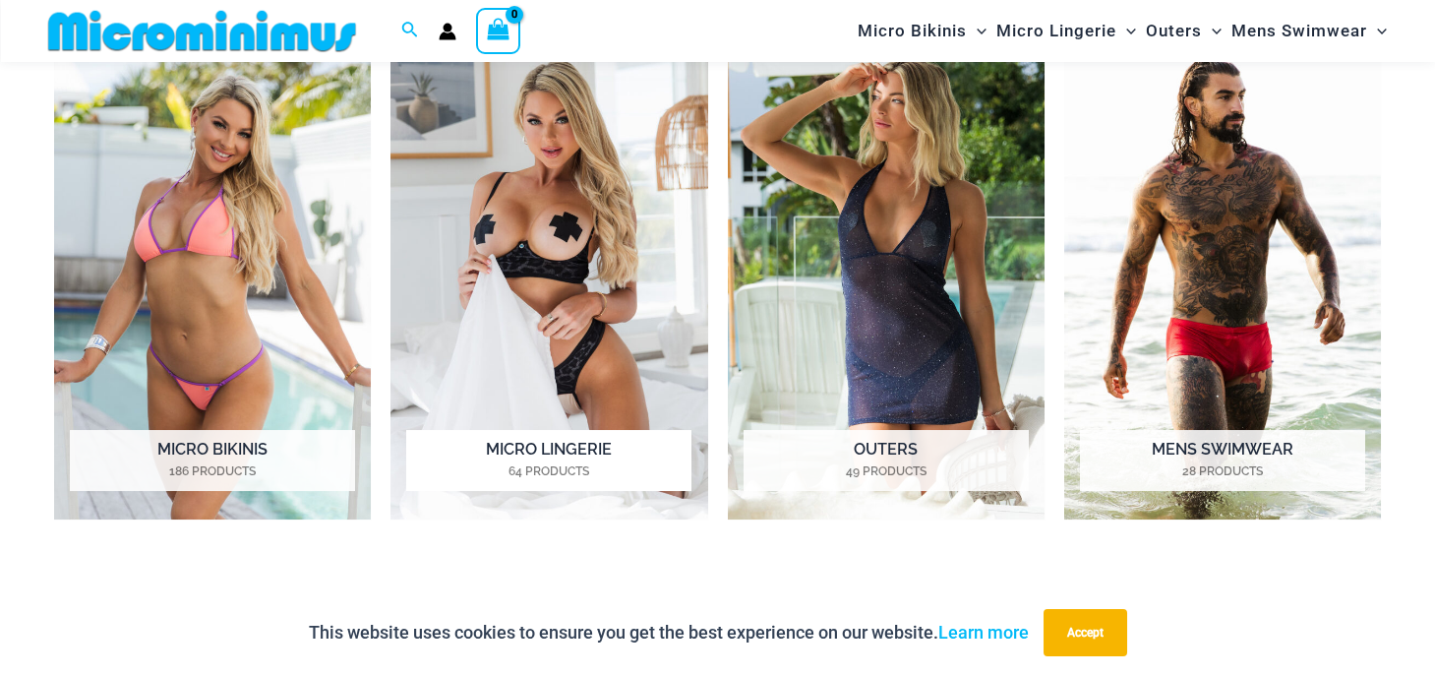
click at [657, 252] on img "Visit product category Micro Lingerie" at bounding box center [549, 275] width 317 height 490
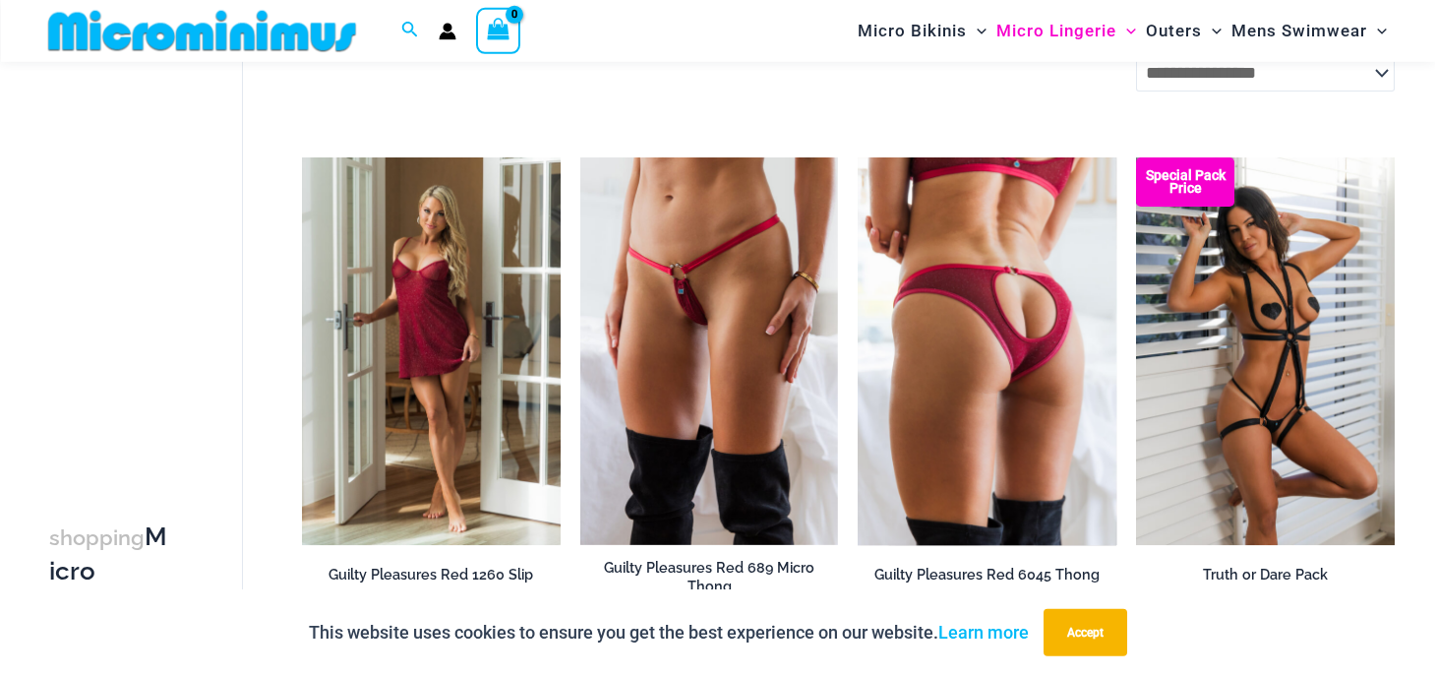
scroll to position [1023, 0]
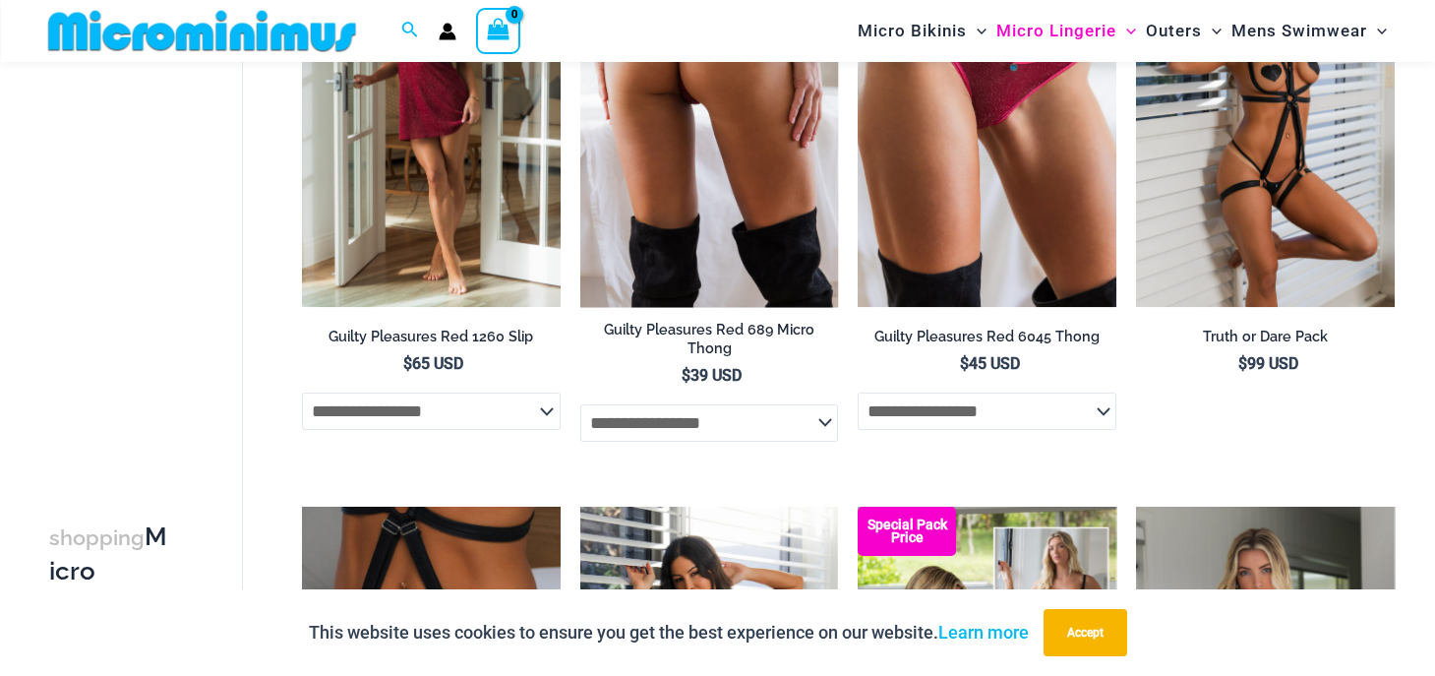
click at [731, 158] on img at bounding box center [709, 113] width 259 height 388
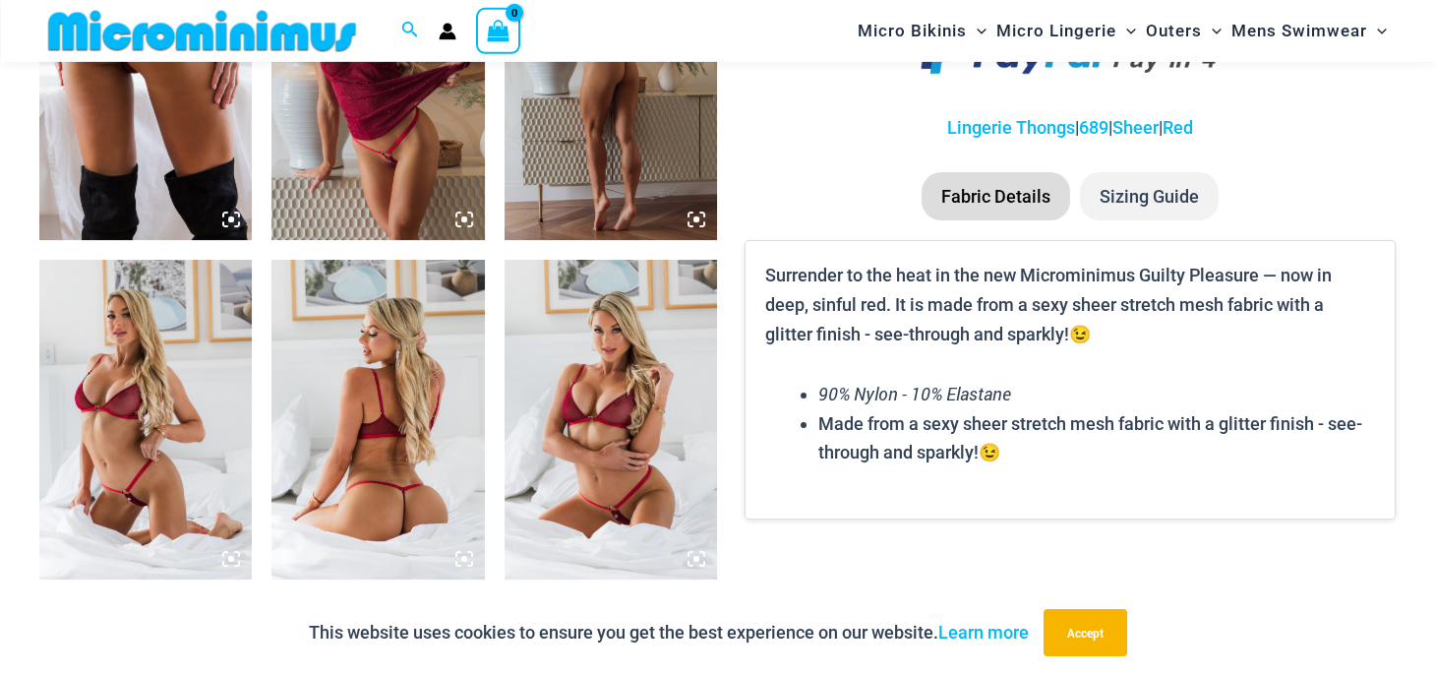
scroll to position [1348, 0]
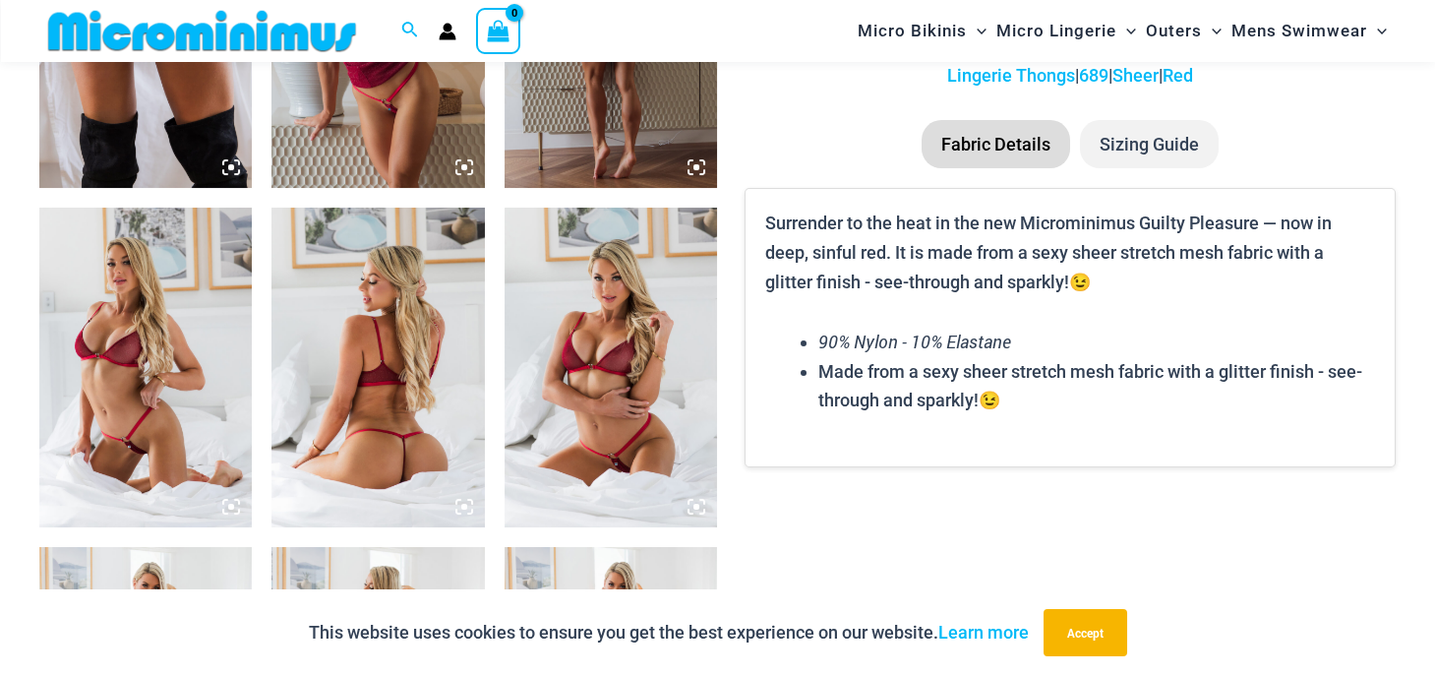
click at [465, 162] on icon at bounding box center [465, 167] width 18 height 18
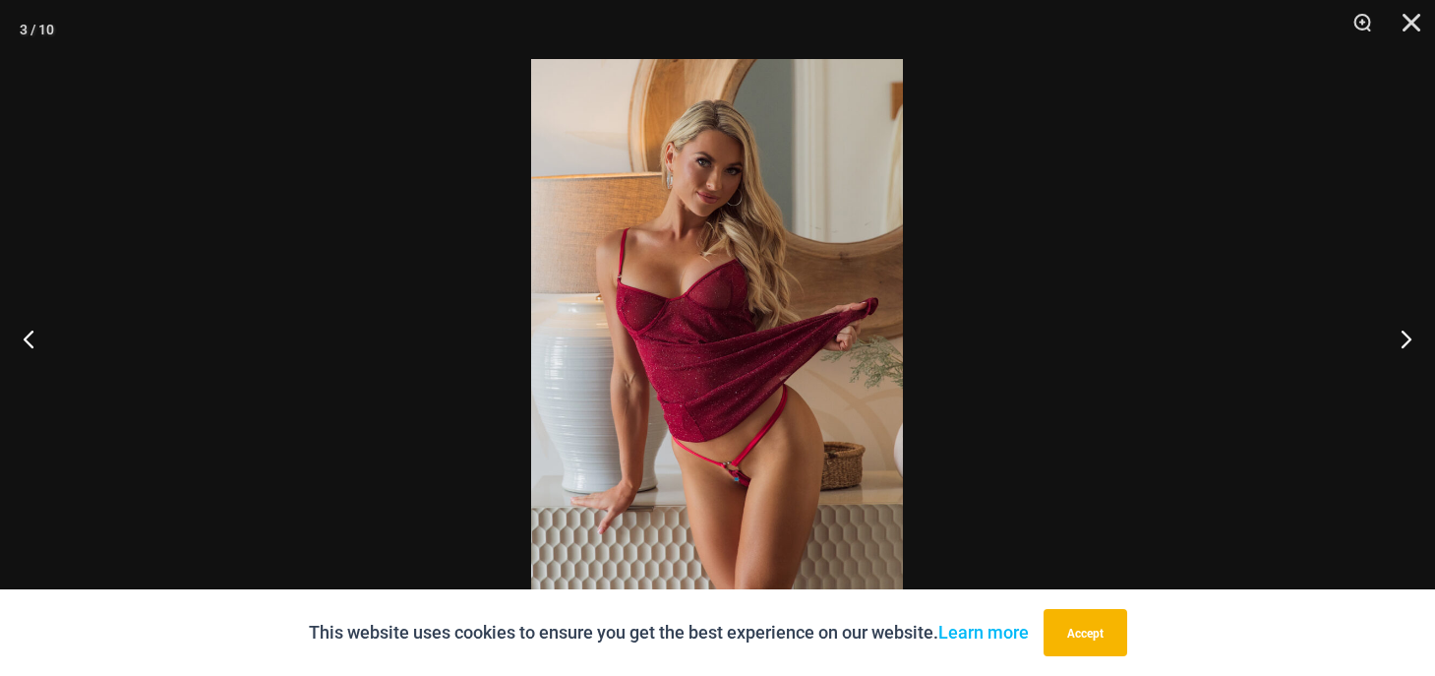
click at [692, 273] on img at bounding box center [717, 338] width 372 height 558
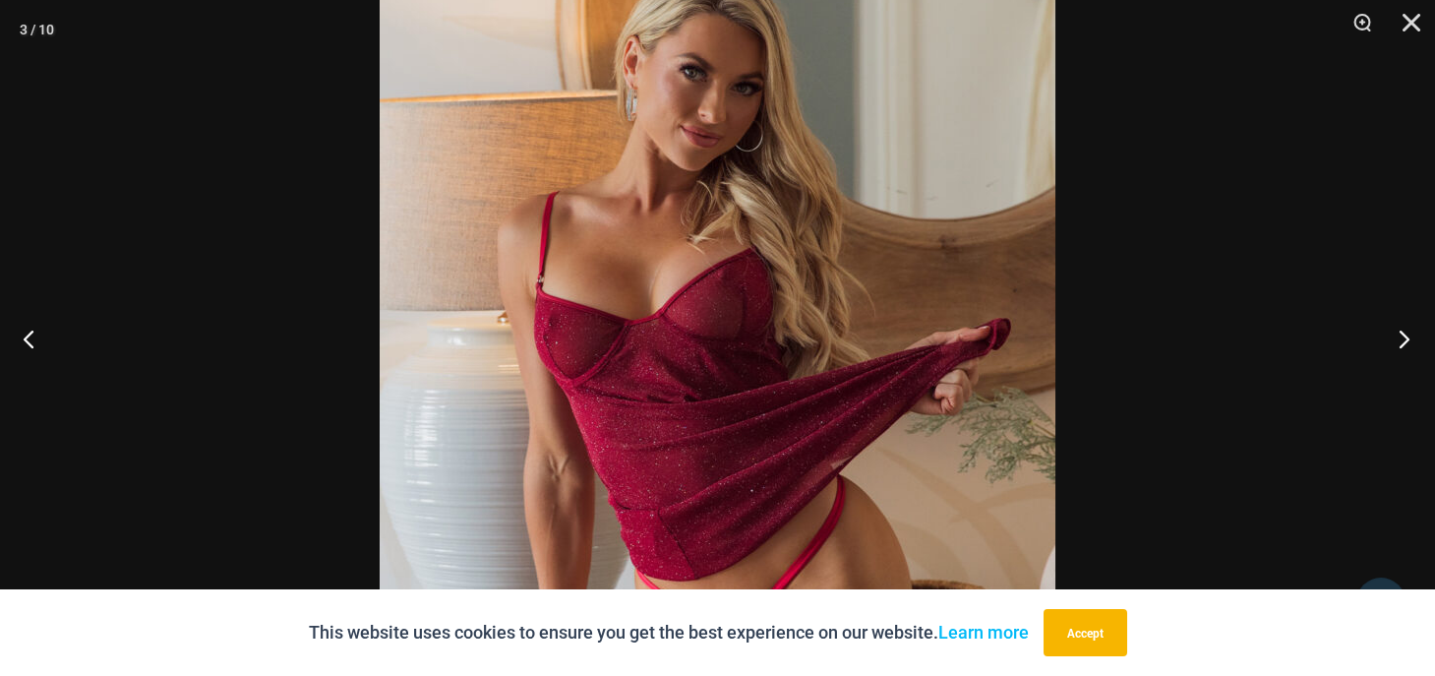
click at [1400, 343] on button "Next" at bounding box center [1399, 338] width 74 height 98
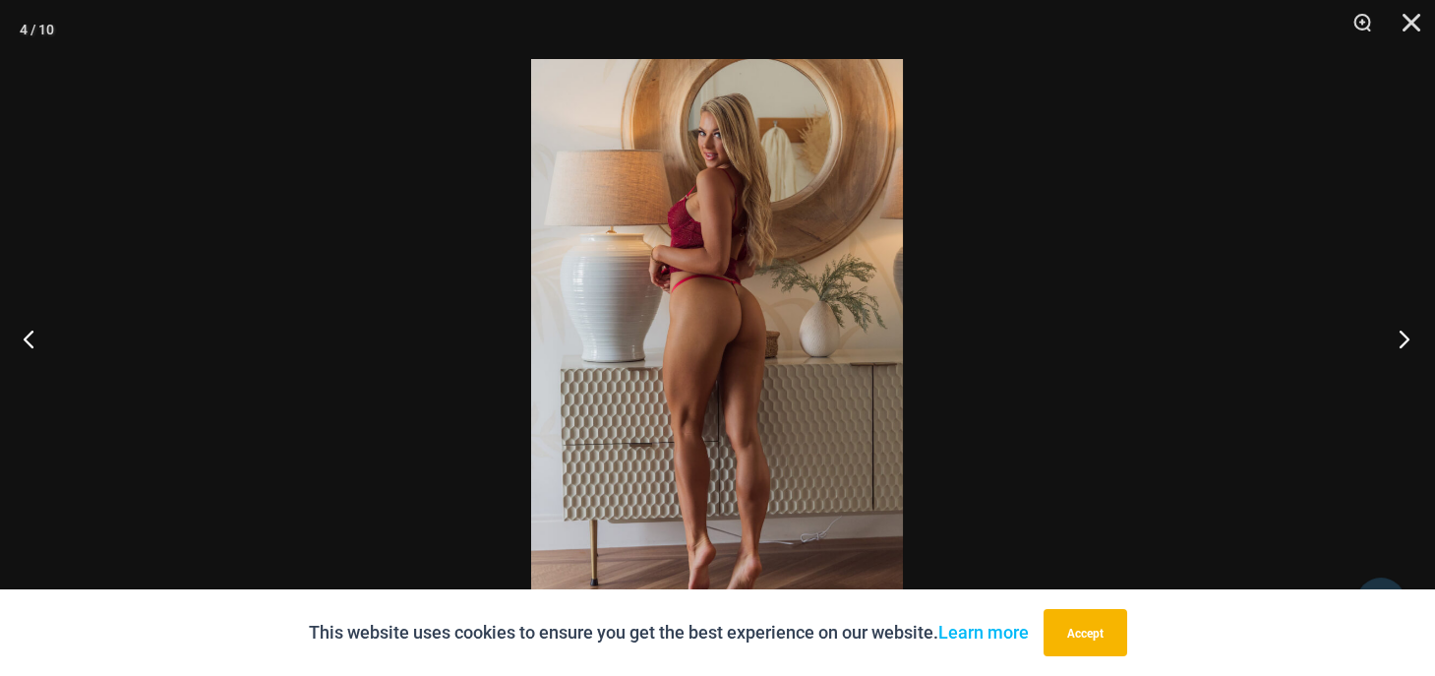
click at [1401, 342] on button "Next" at bounding box center [1399, 338] width 74 height 98
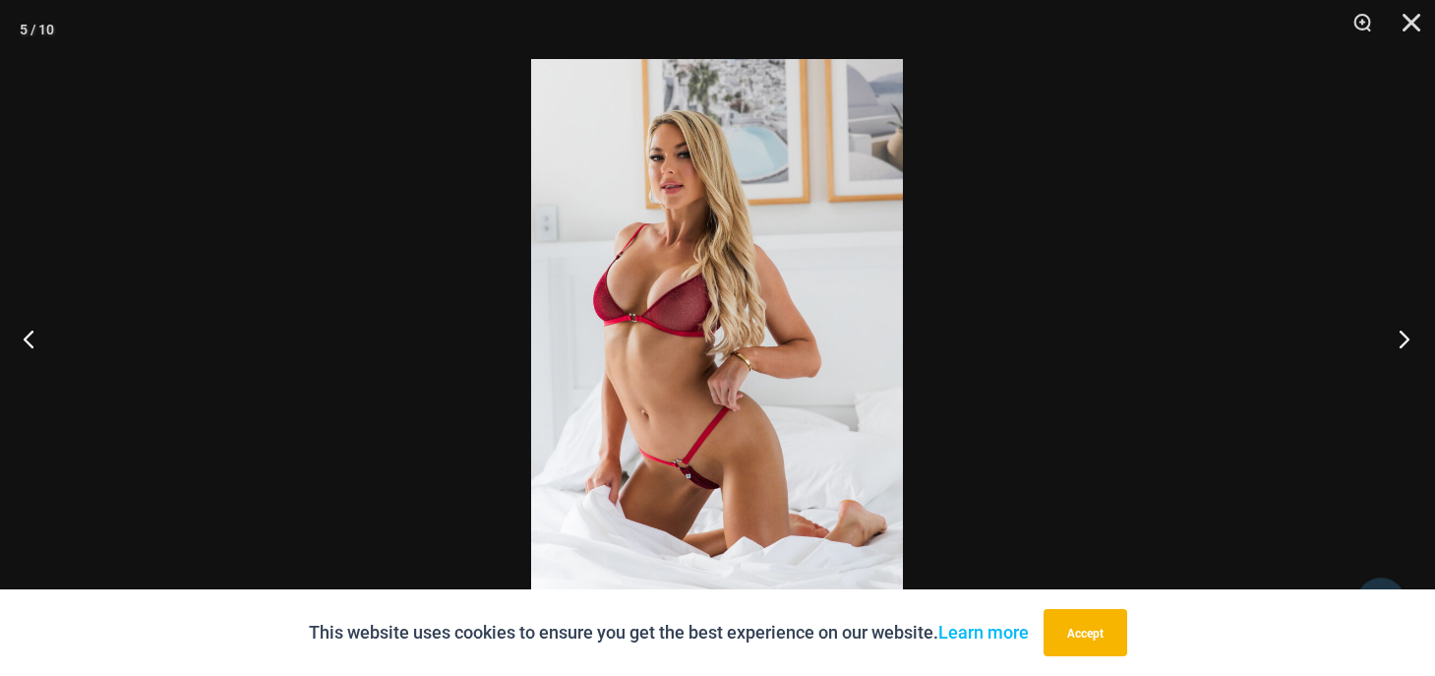
click at [1401, 342] on button "Next" at bounding box center [1399, 338] width 74 height 98
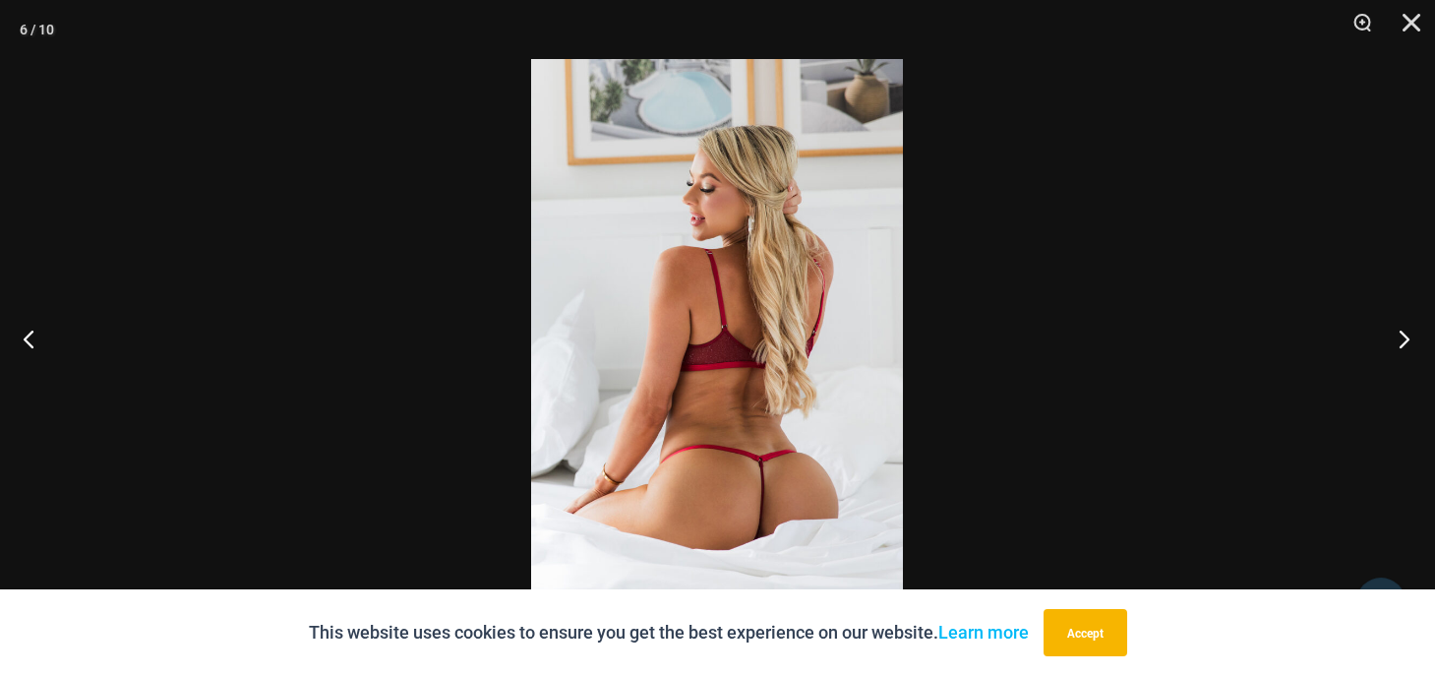
click at [1401, 342] on button "Next" at bounding box center [1399, 338] width 74 height 98
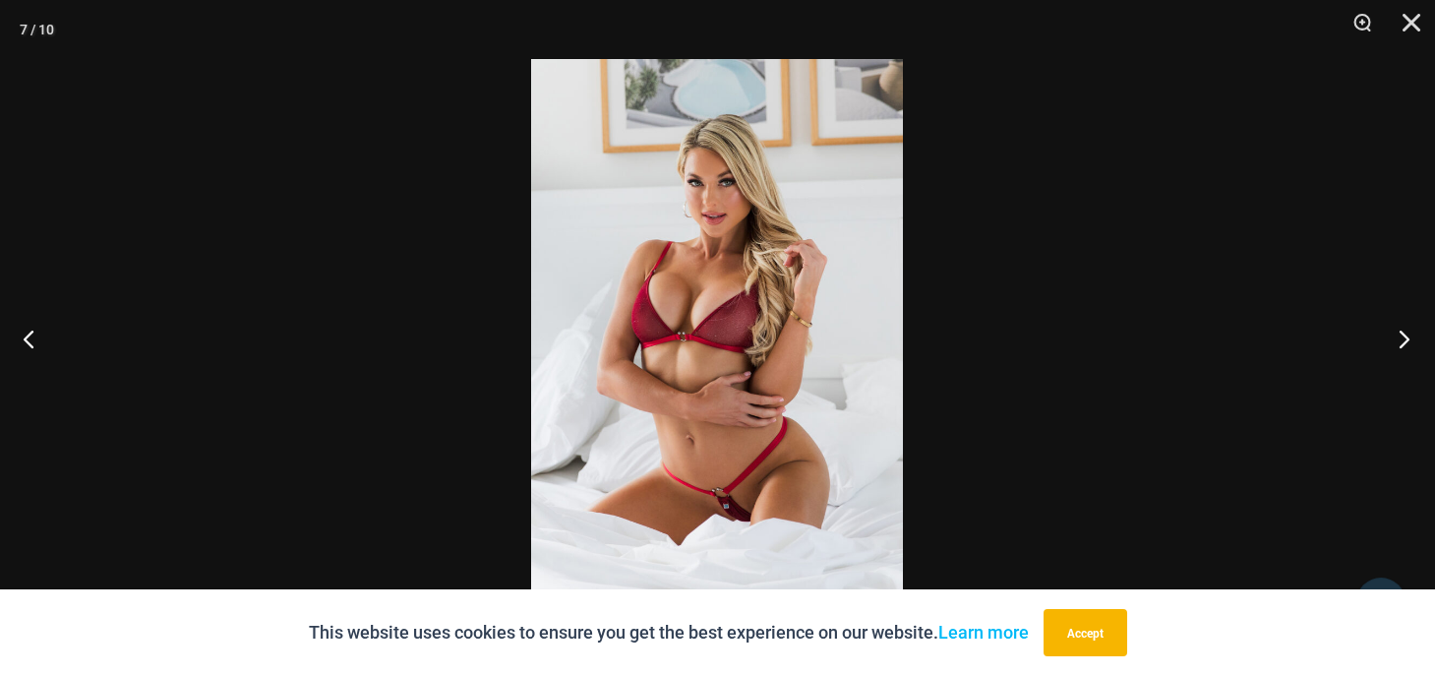
click at [1401, 342] on button "Next" at bounding box center [1399, 338] width 74 height 98
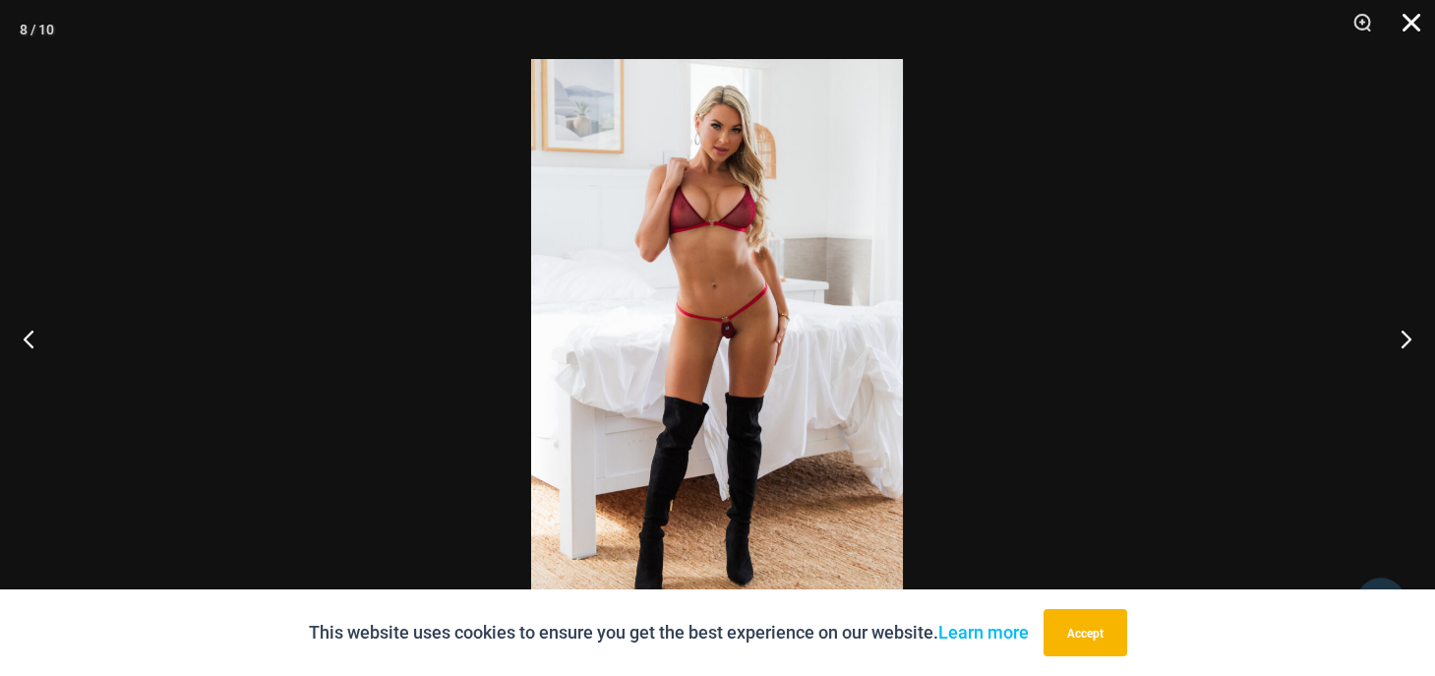
click at [1412, 15] on button "Close" at bounding box center [1404, 29] width 49 height 59
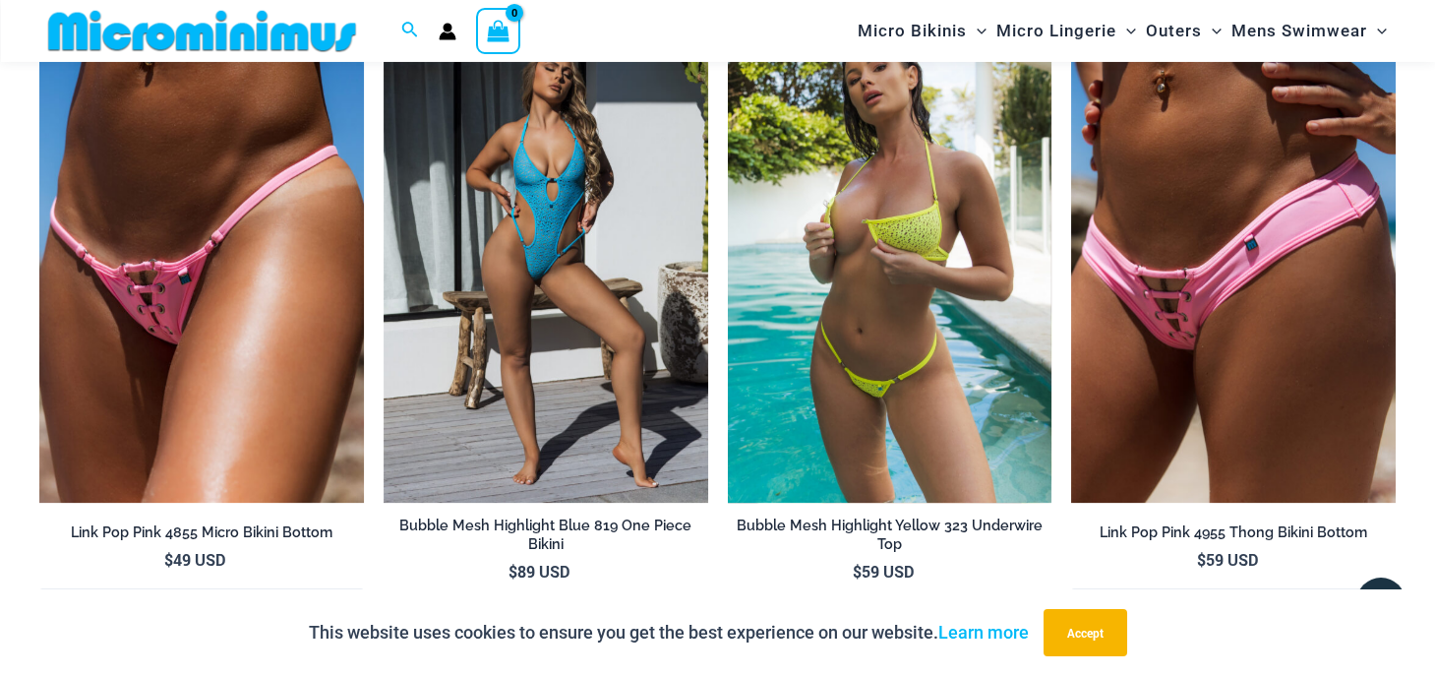
scroll to position [5029, 0]
